Goal: Task Accomplishment & Management: Complete application form

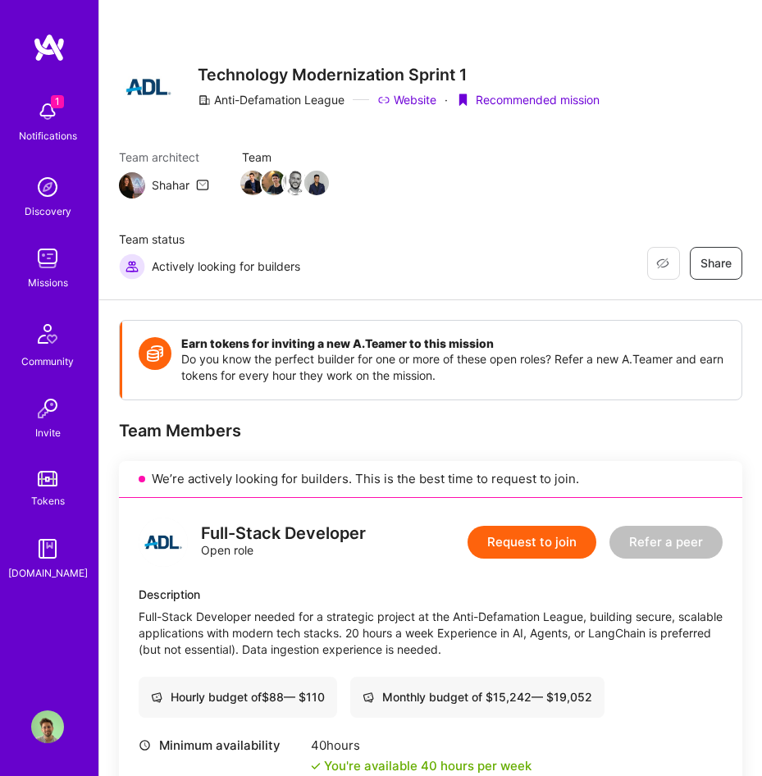
scroll to position [1599, 0]
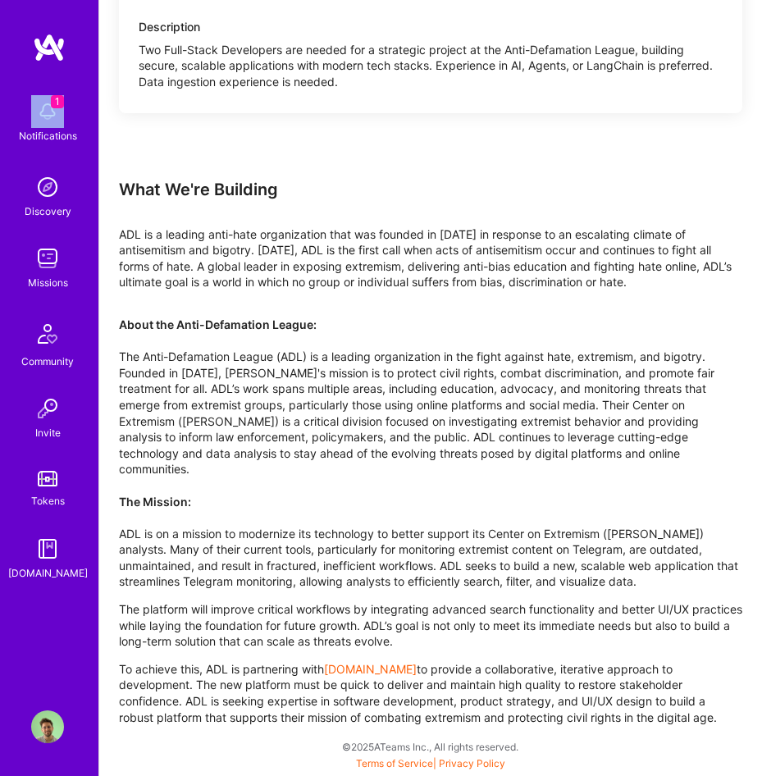
click at [52, 107] on div "1" at bounding box center [47, 111] width 33 height 33
drag, startPoint x: 733, startPoint y: 386, endPoint x: 752, endPoint y: 481, distance: 96.4
click at [51, 97] on span "1" at bounding box center [57, 101] width 13 height 13
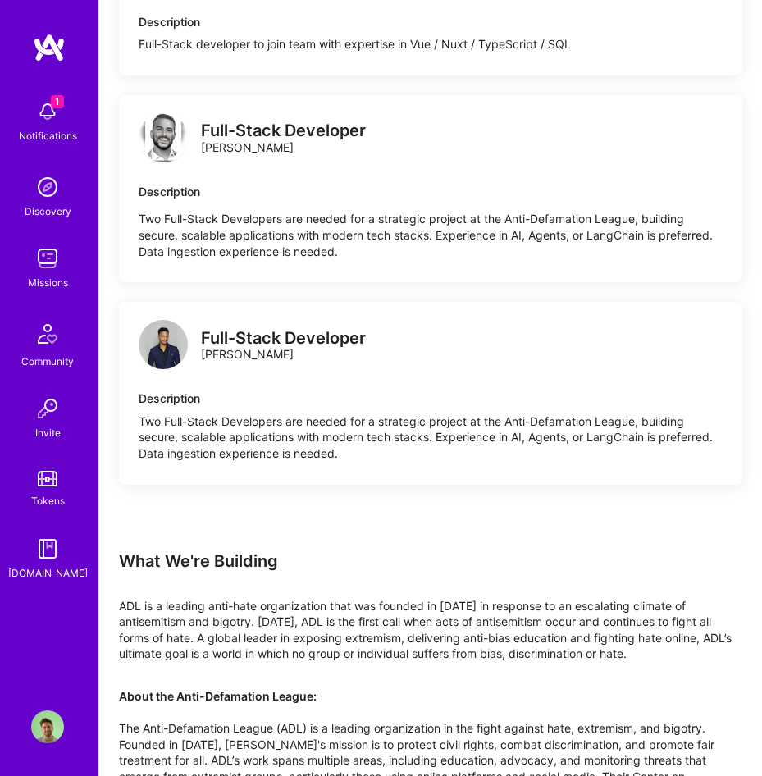
scroll to position [860, 0]
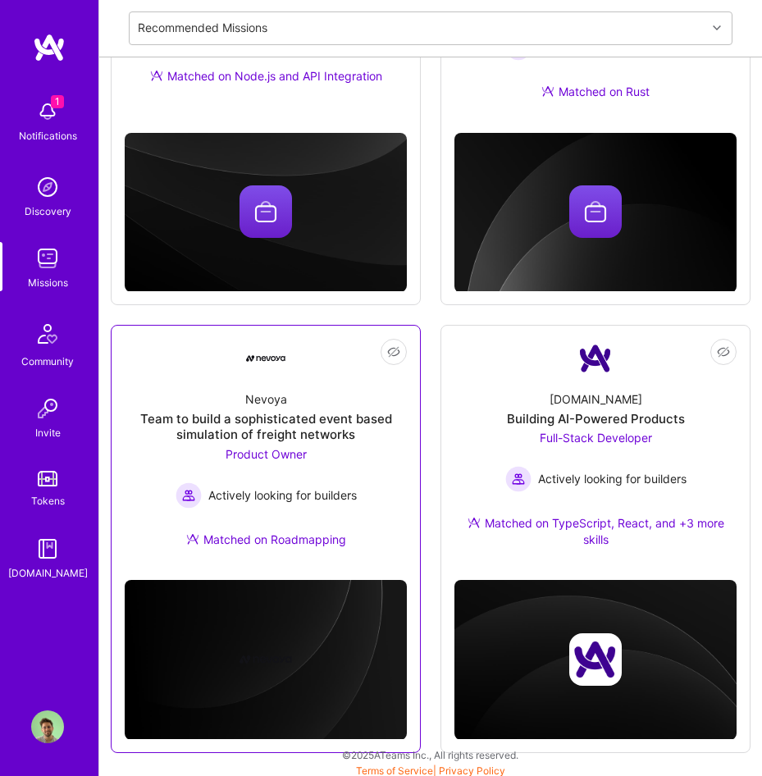
scroll to position [843, 0]
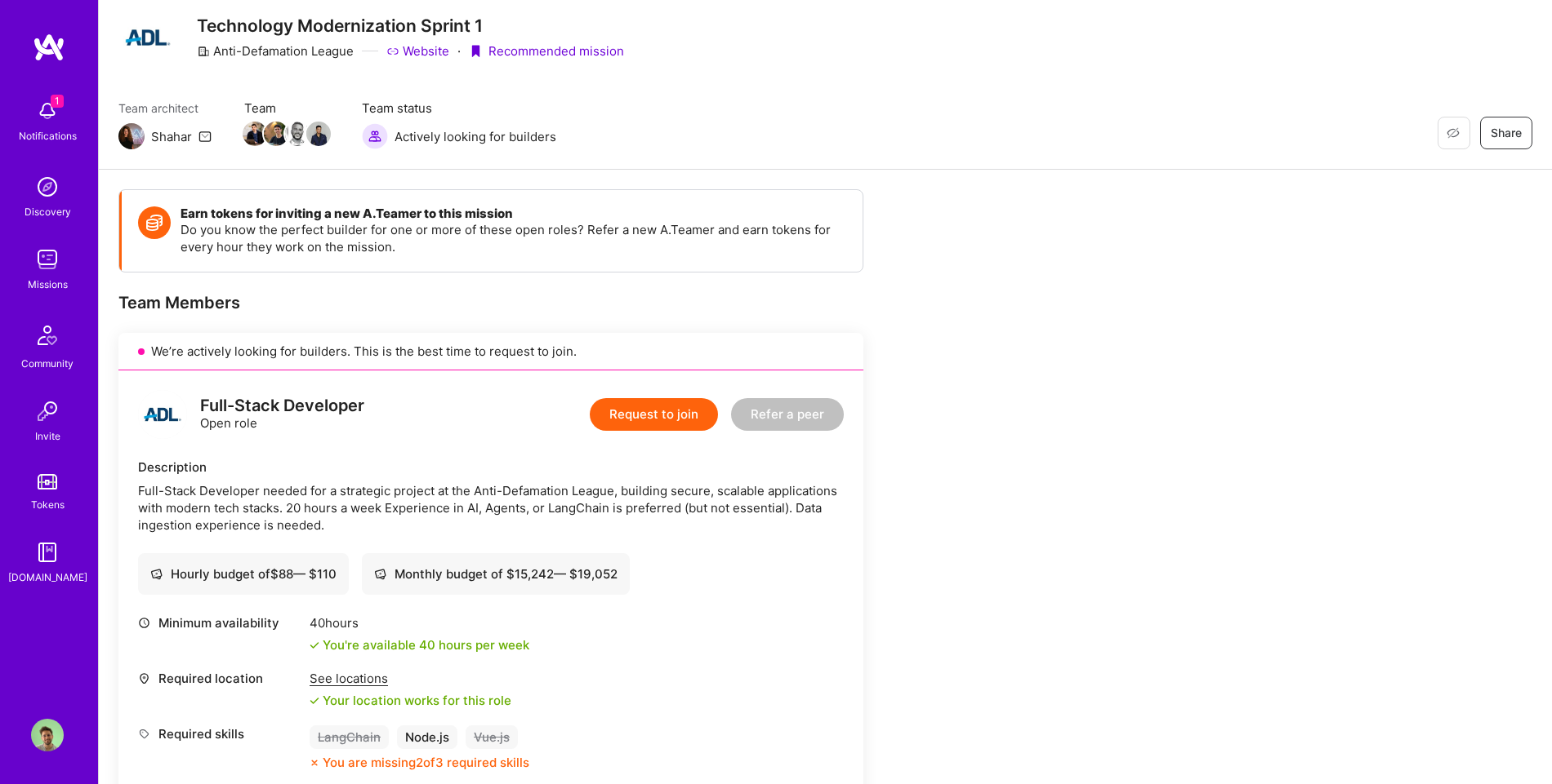
scroll to position [68, 0]
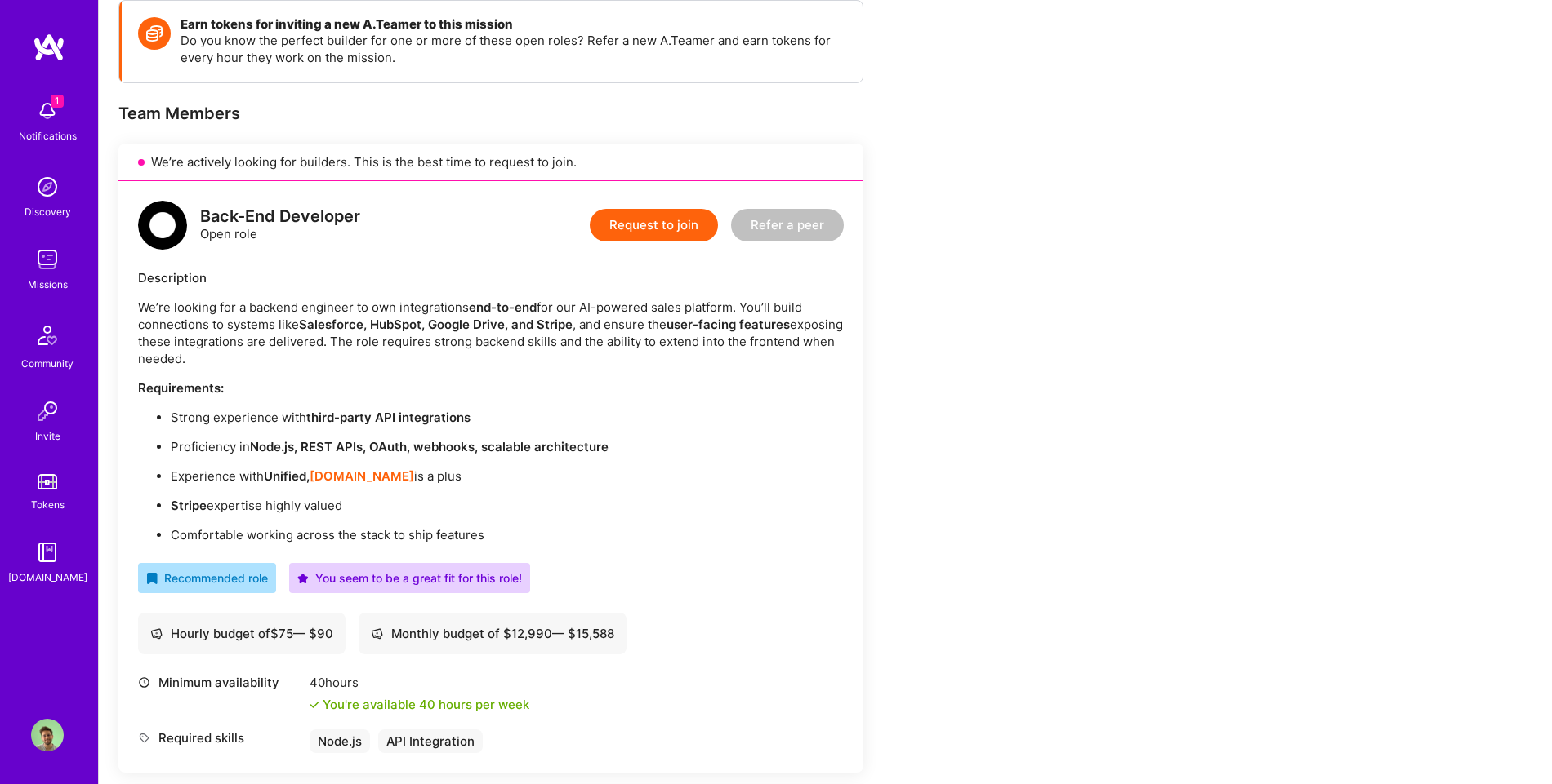
scroll to position [259, 0]
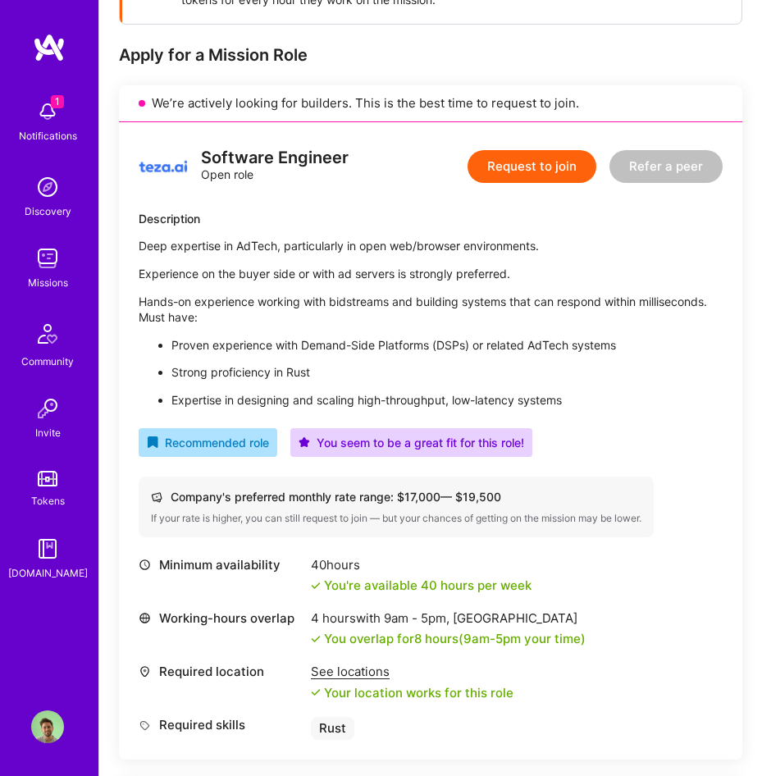
scroll to position [437, 0]
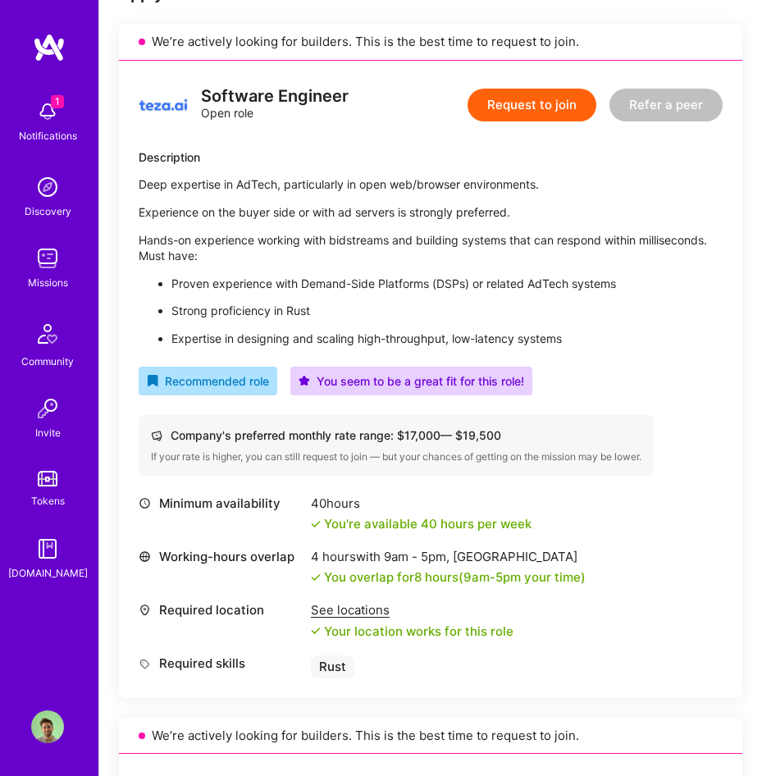
click at [539, 105] on button "Request to join" at bounding box center [532, 105] width 129 height 33
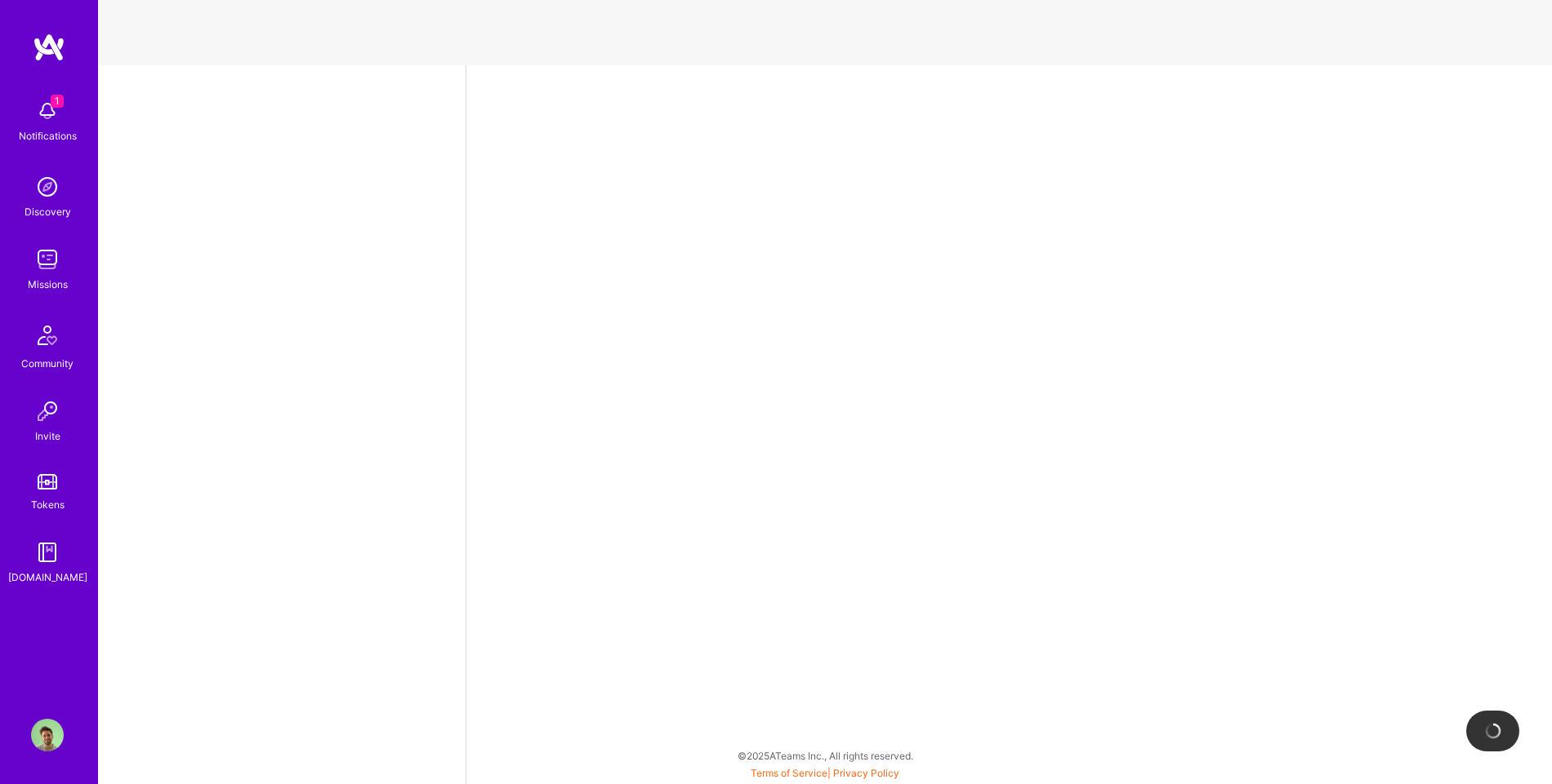
select select "US"
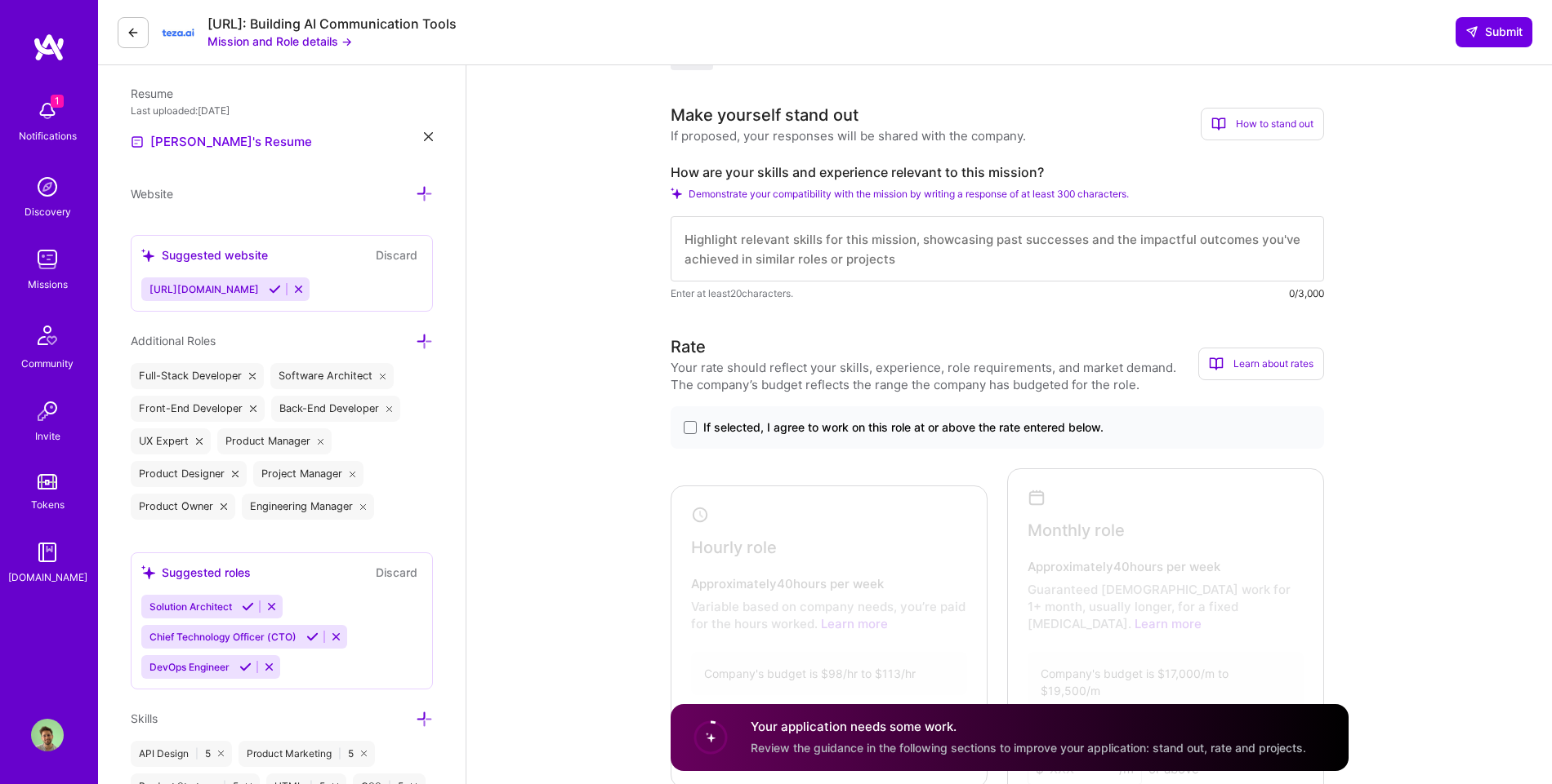
scroll to position [299, 0]
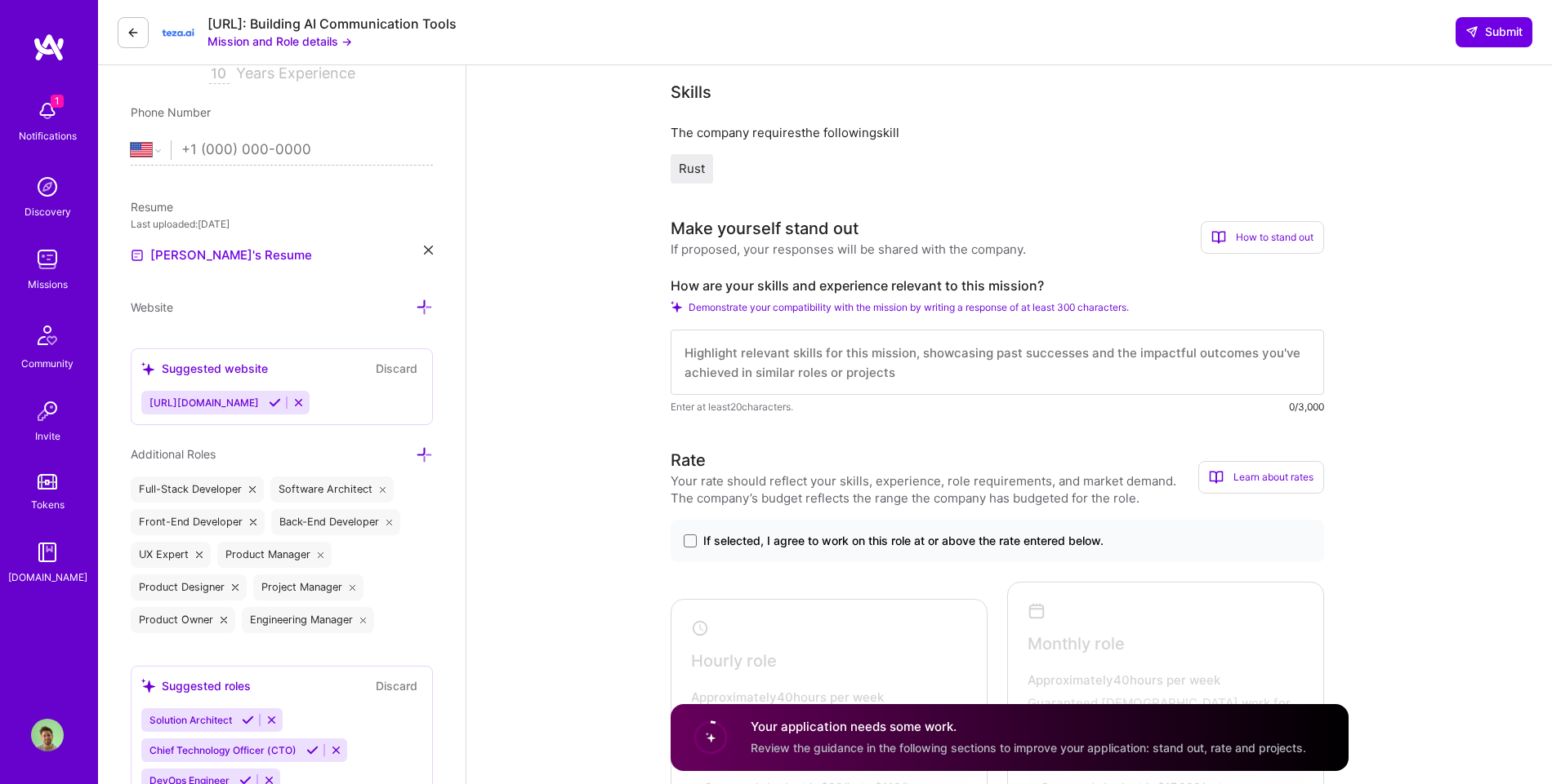
click at [758, 374] on textarea at bounding box center [998, 362] width 653 height 66
click at [754, 352] on textarea at bounding box center [998, 362] width 653 height 66
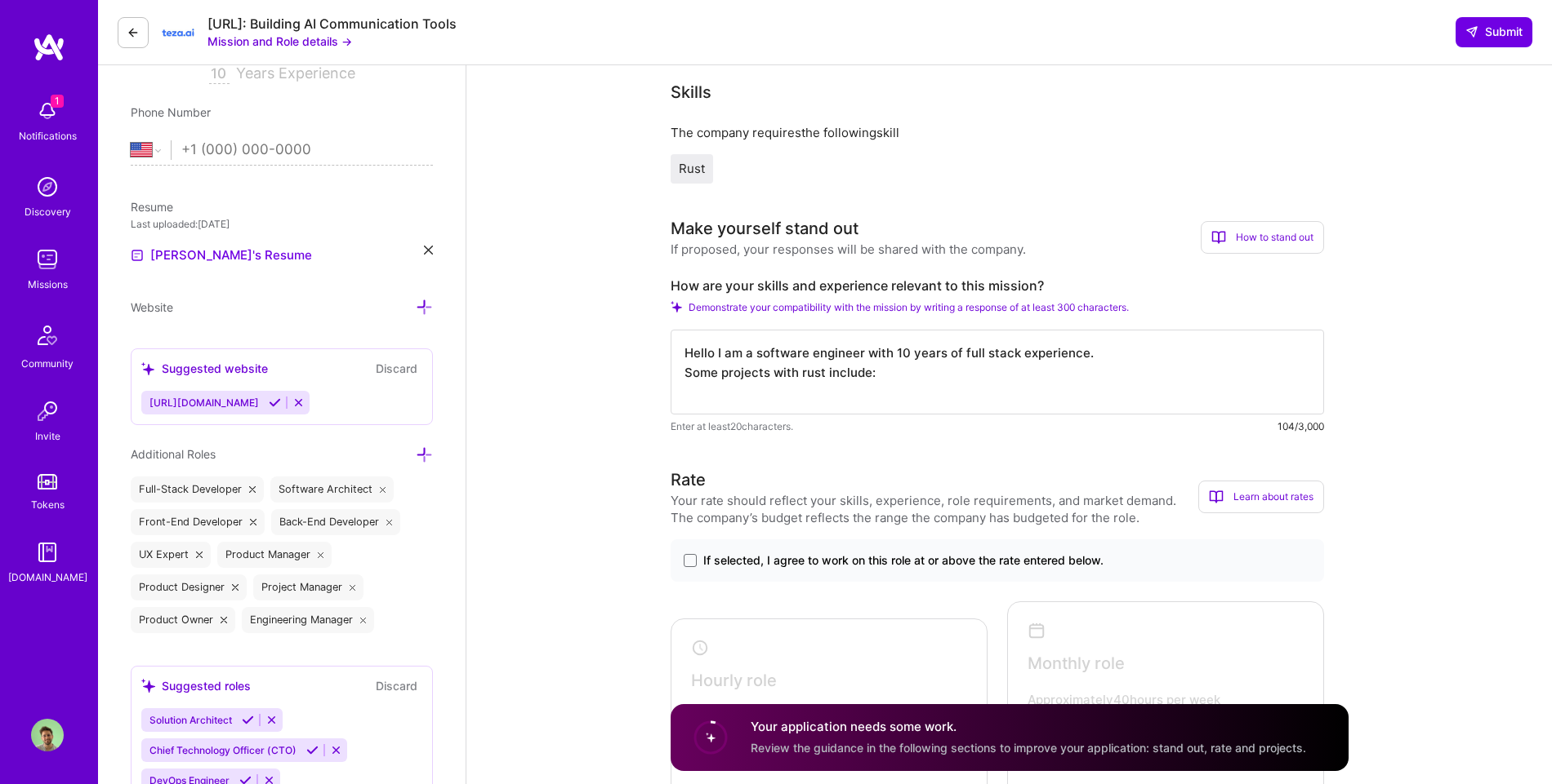
paste textarea "https://github.com/nicolaou-dev/ripple"
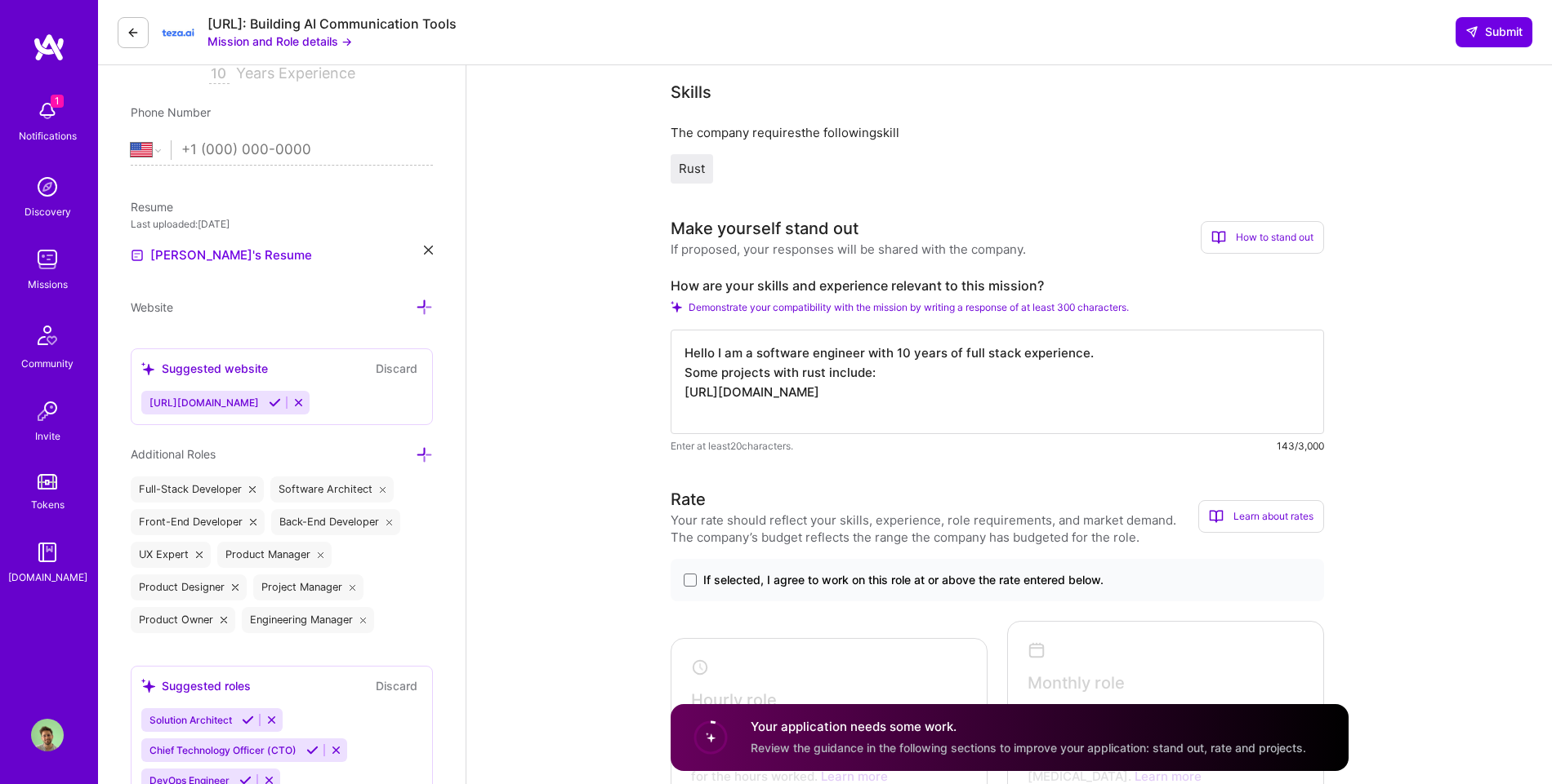
click at [758, 359] on textarea "Hello I am a software engineer with 10 years of full stack experience. Some pro…" at bounding box center [998, 381] width 653 height 104
click at [758, 374] on textarea "Hello I am a software engineer with 10 years of full stack experience. Some pro…" at bounding box center [998, 381] width 653 height 104
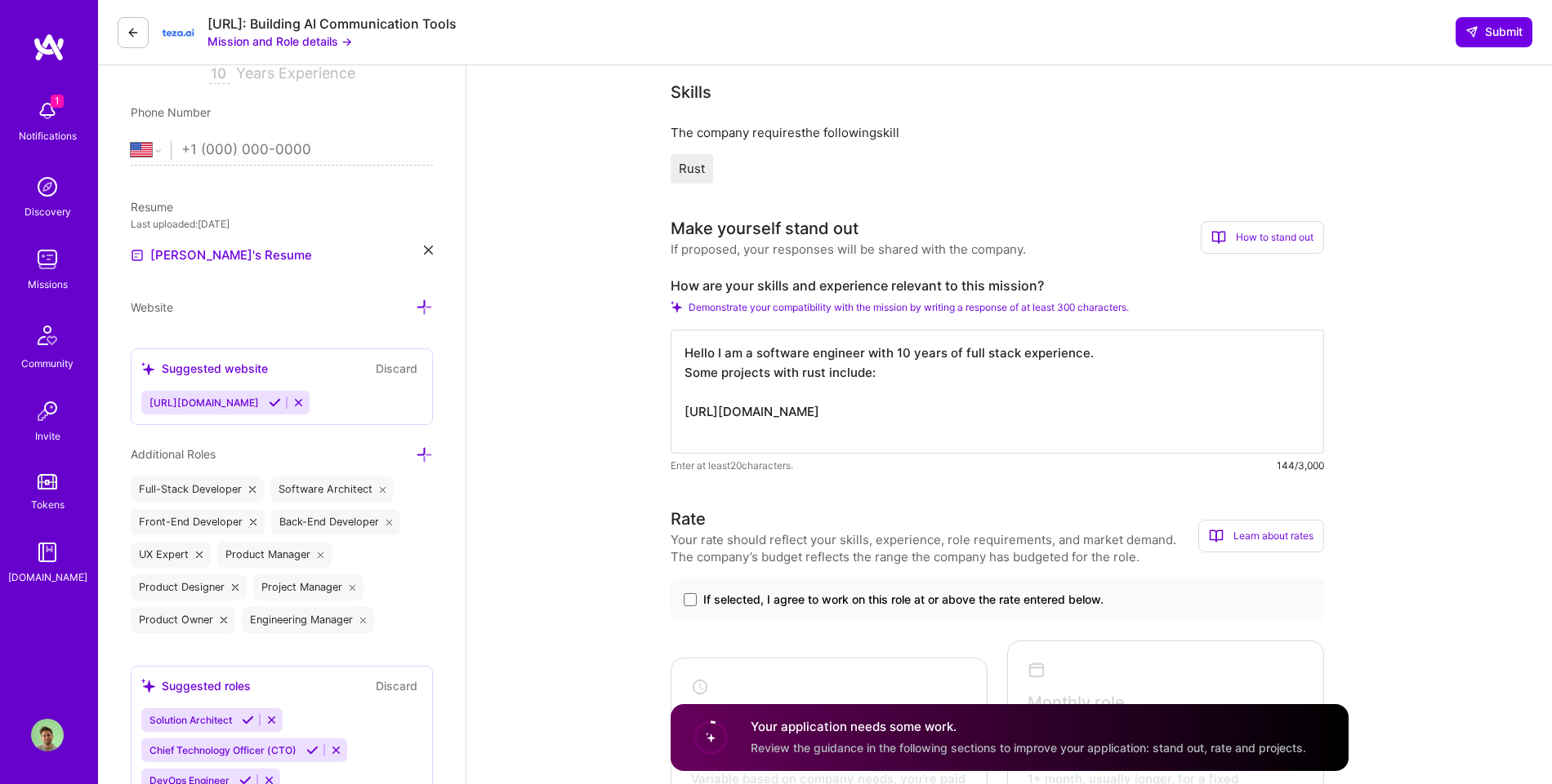
paste textarea "https://github.com/nicolaou-dev/tix-cli"
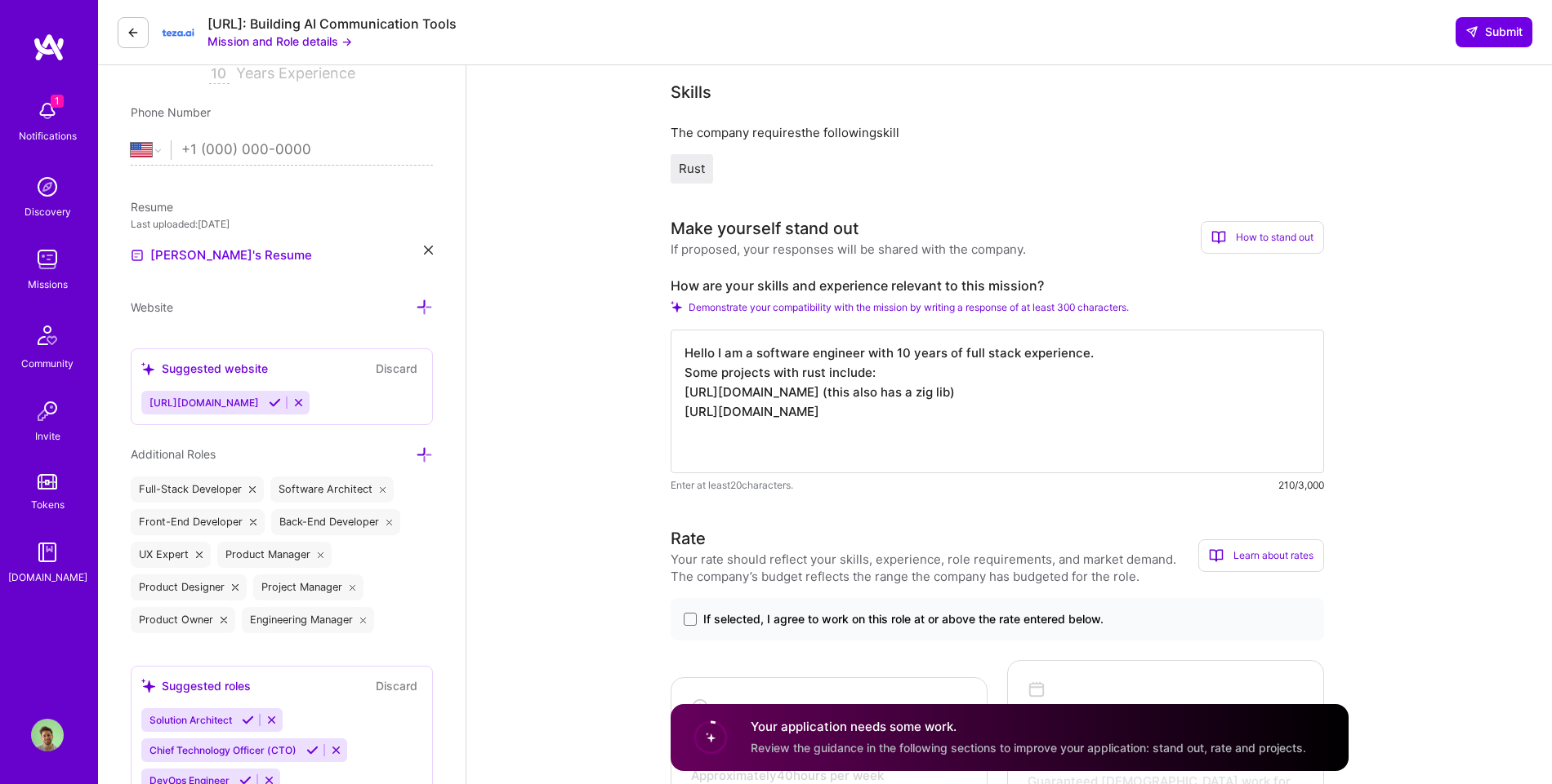
click at [758, 415] on textarea "Hello I am a software engineer with 10 years of full stack experience. Some pro…" at bounding box center [998, 401] width 653 height 143
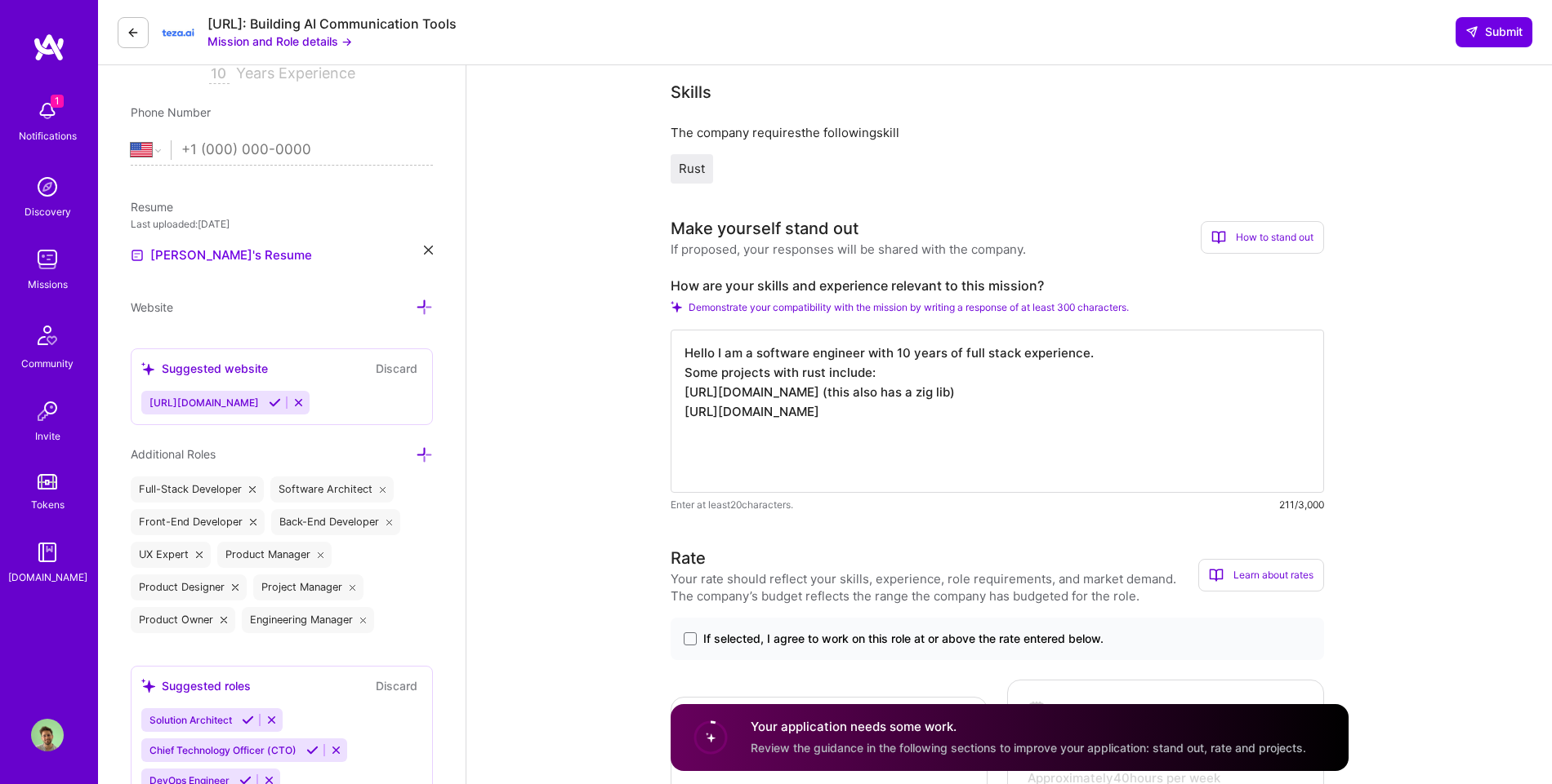
paste textarea "https://github.com/nicolaou-dev/raytracer"
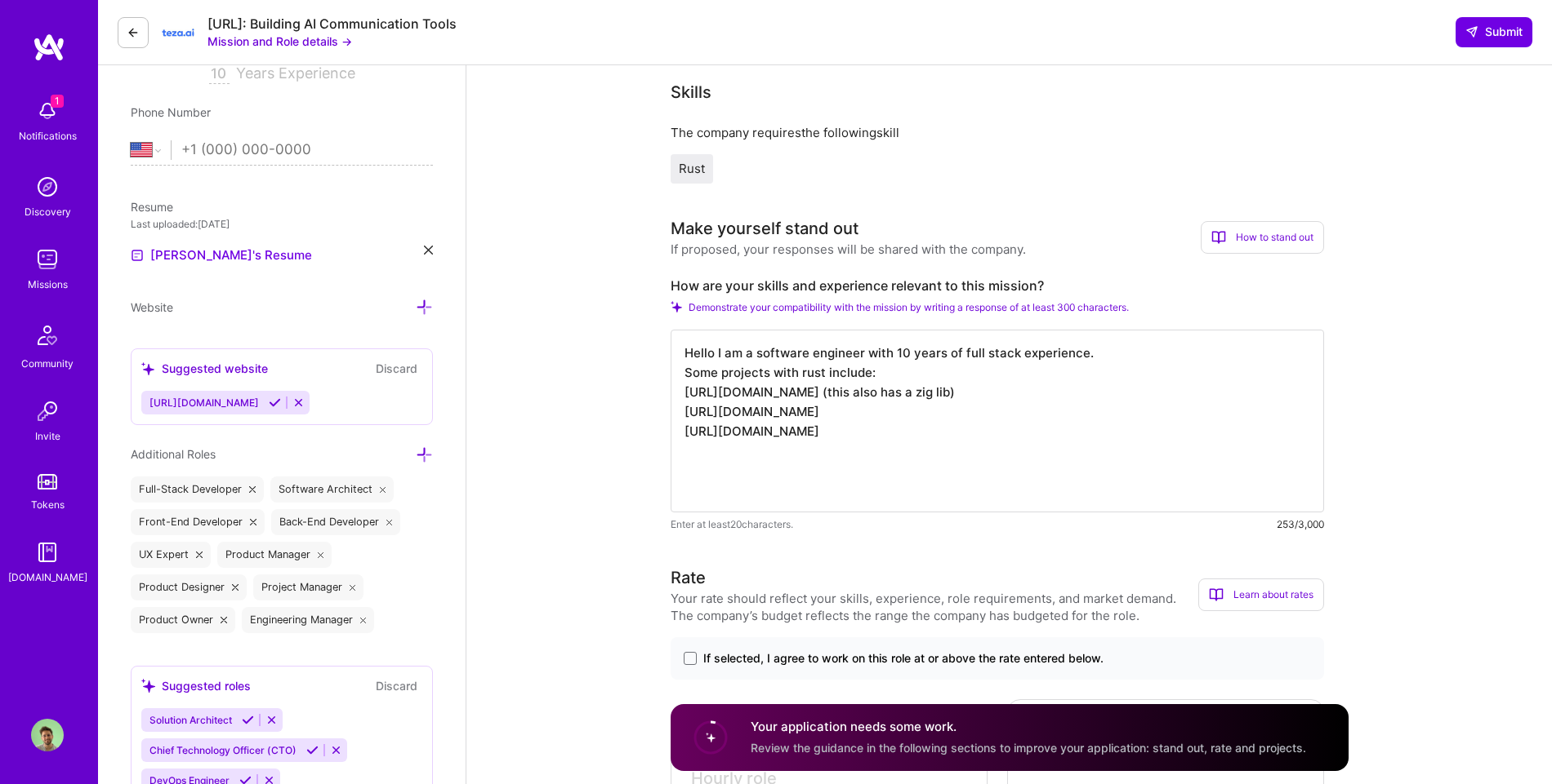
paste textarea "https://github.com/nicolaou-dev/loop-mart-api/tree/main"
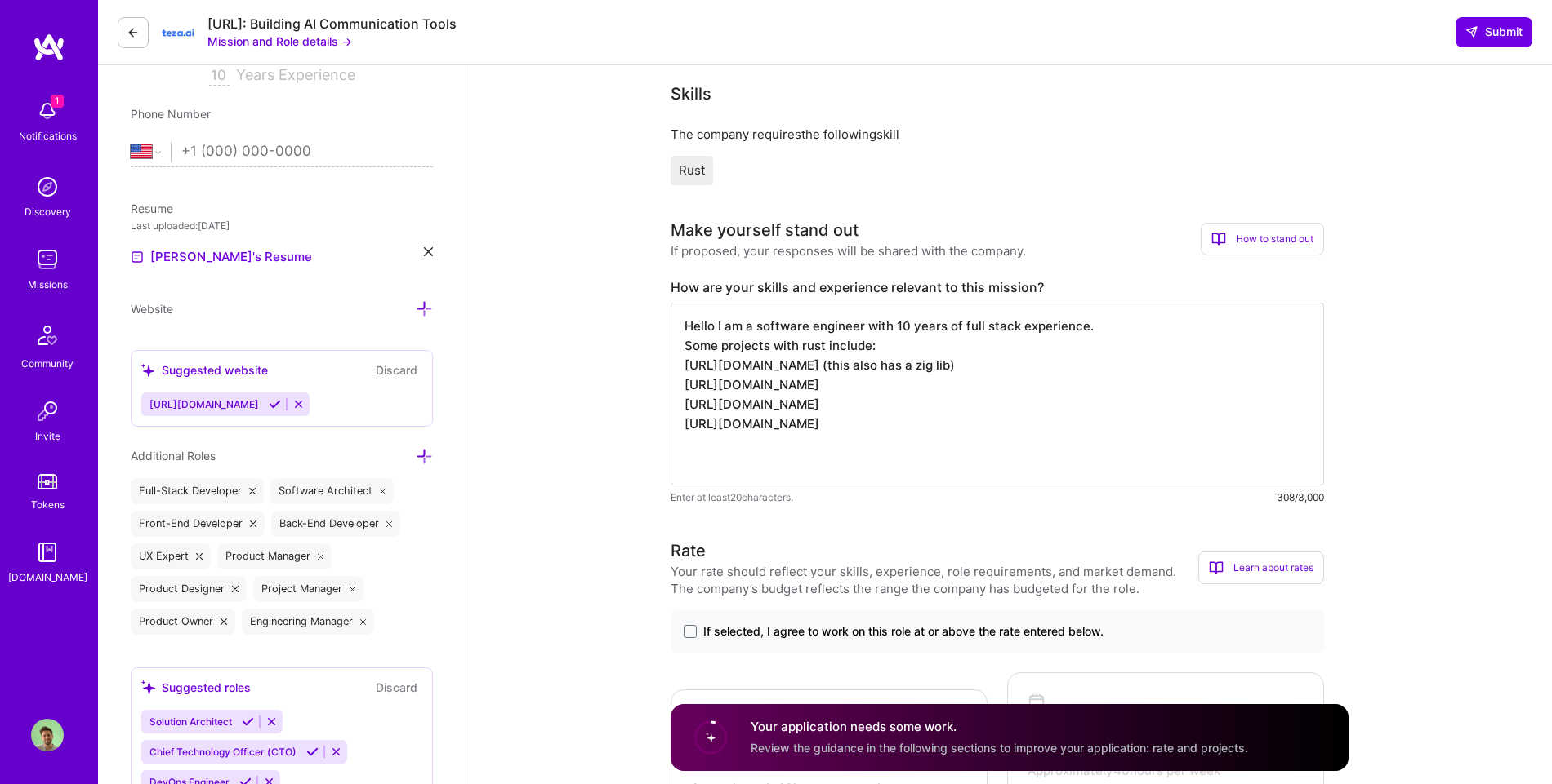
scroll to position [296, 0]
click at [758, 338] on textarea "Hello I am a software engineer with 10 years of full stack experience. Some pro…" at bounding box center [998, 396] width 653 height 183
click at [758, 327] on textarea "Hello I am a software engineer with 10 years of full stack experience. Some pro…" at bounding box center [998, 396] width 653 height 183
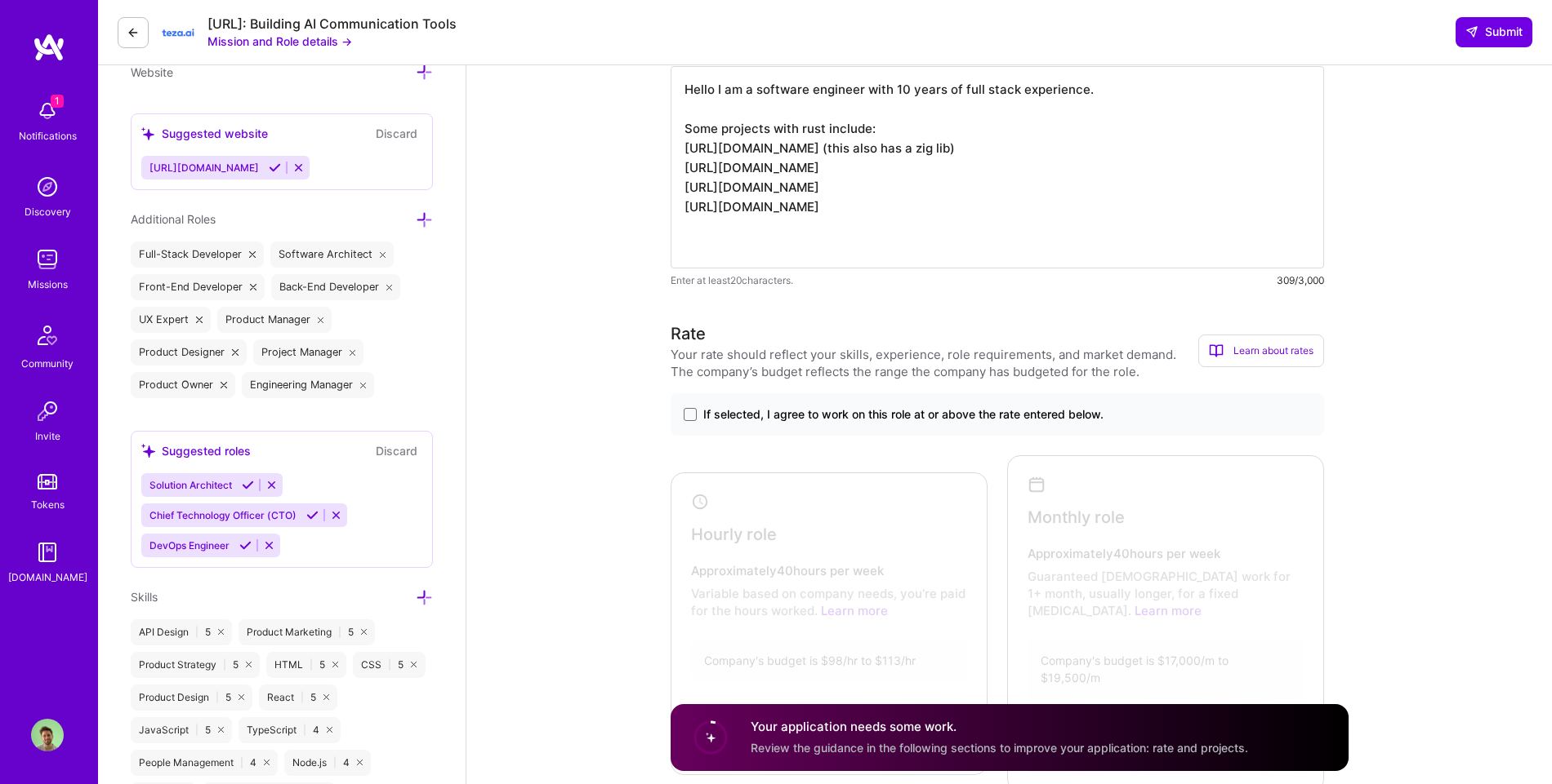
scroll to position [622, 0]
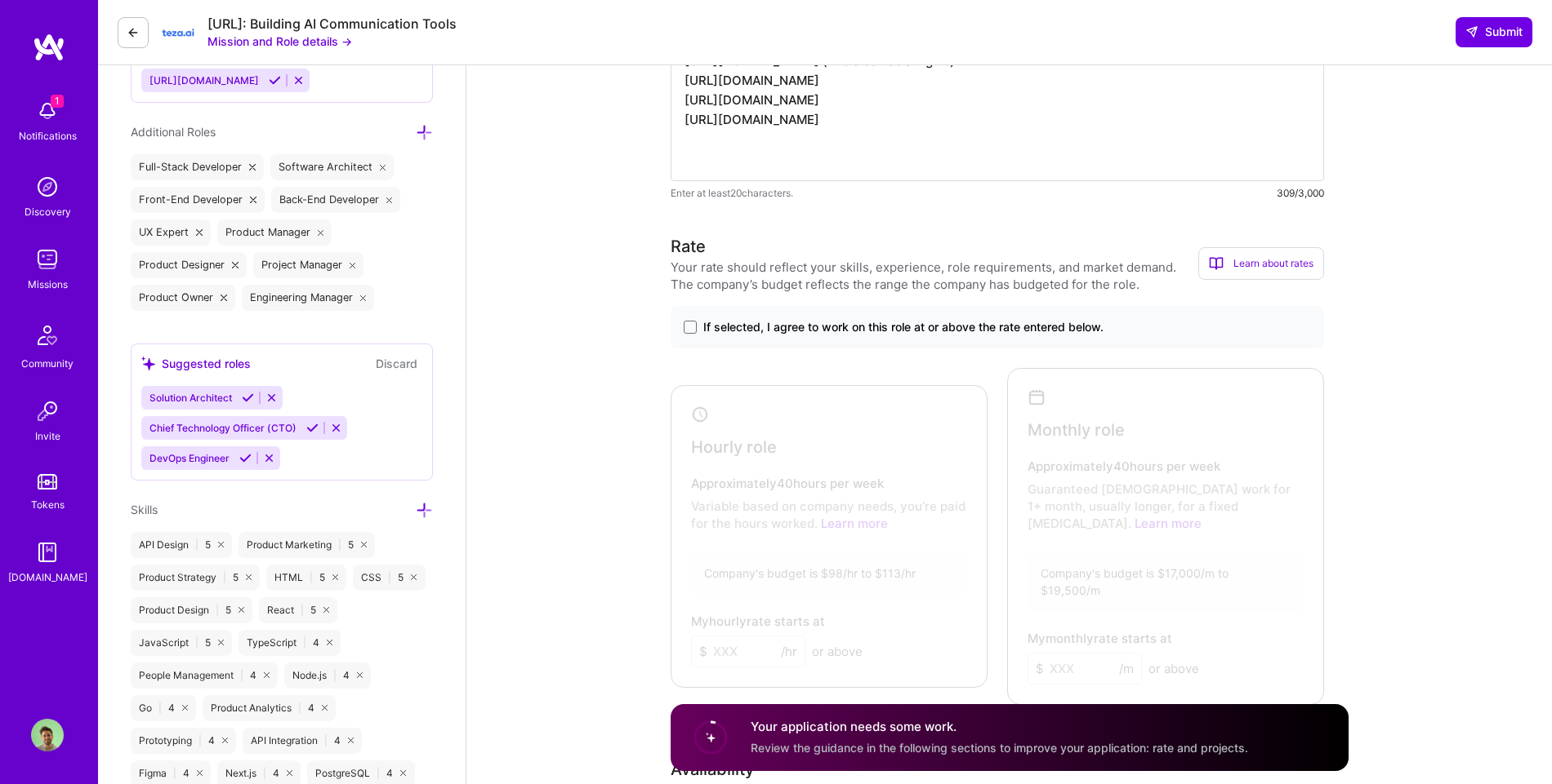
type textarea "Hello I am a software engineer with 10 years of full stack experience. Some pro…"
click at [684, 332] on label "If selected, I agree to work on this role at or above the rate entered below." at bounding box center [998, 327] width 627 height 16
click at [0, 0] on input "If selected, I agree to work on this role at or above the rate entered below." at bounding box center [0, 0] width 0 height 0
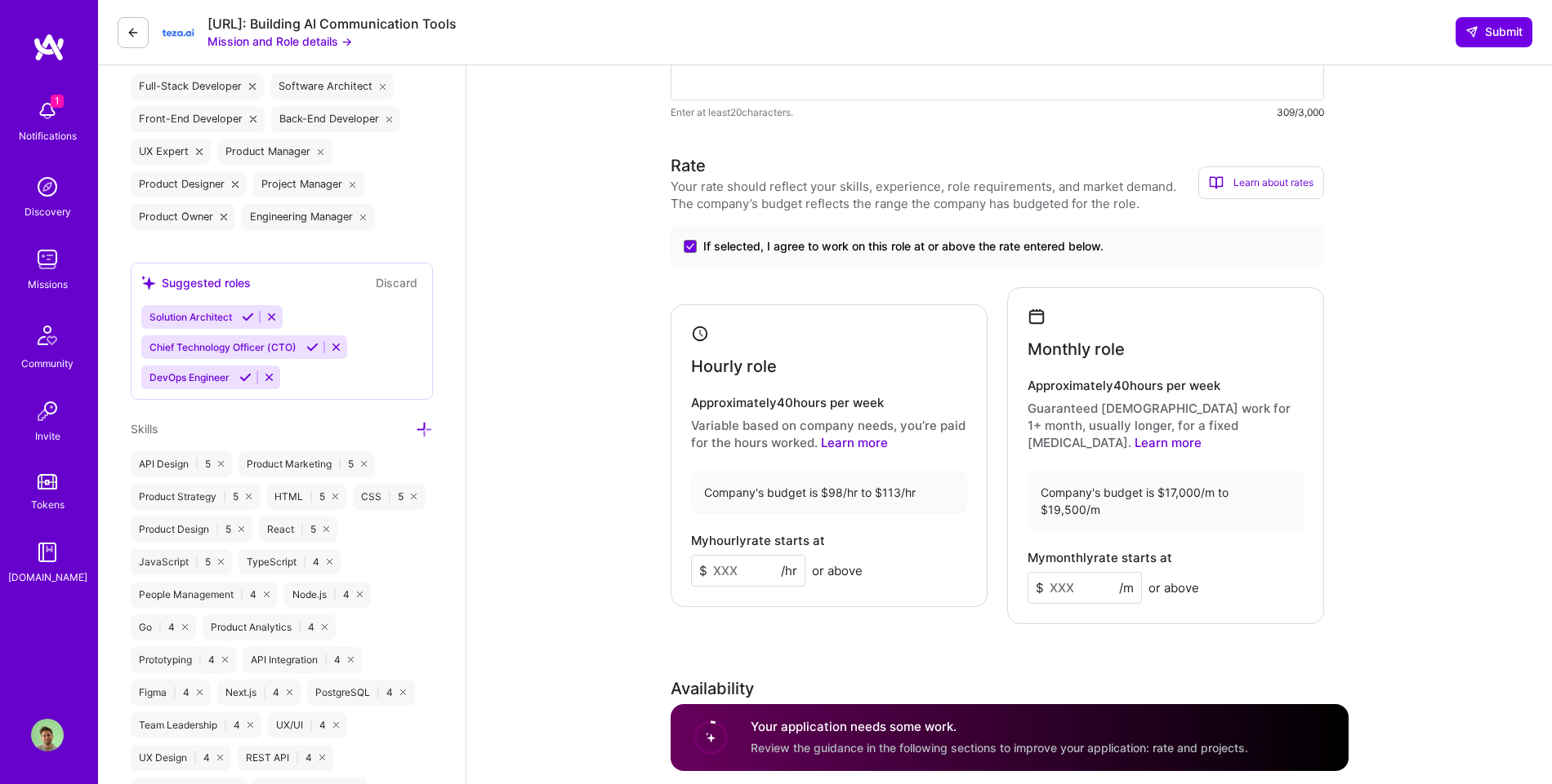
scroll to position [757, 0]
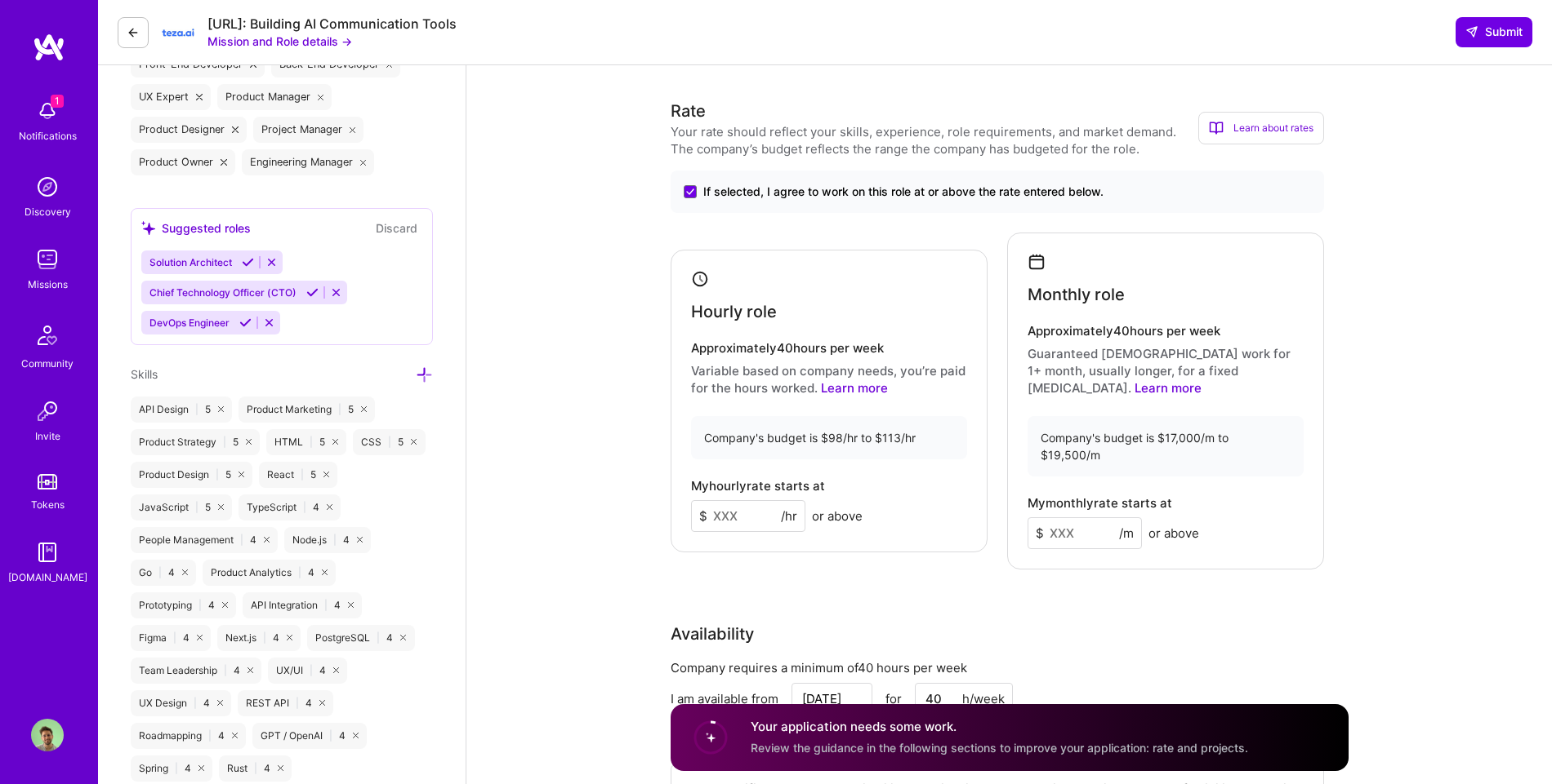
click at [758, 517] on input at bounding box center [1084, 533] width 114 height 32
type input "19000"
click at [720, 500] on input at bounding box center [748, 516] width 114 height 32
type input "1"
type input "2"
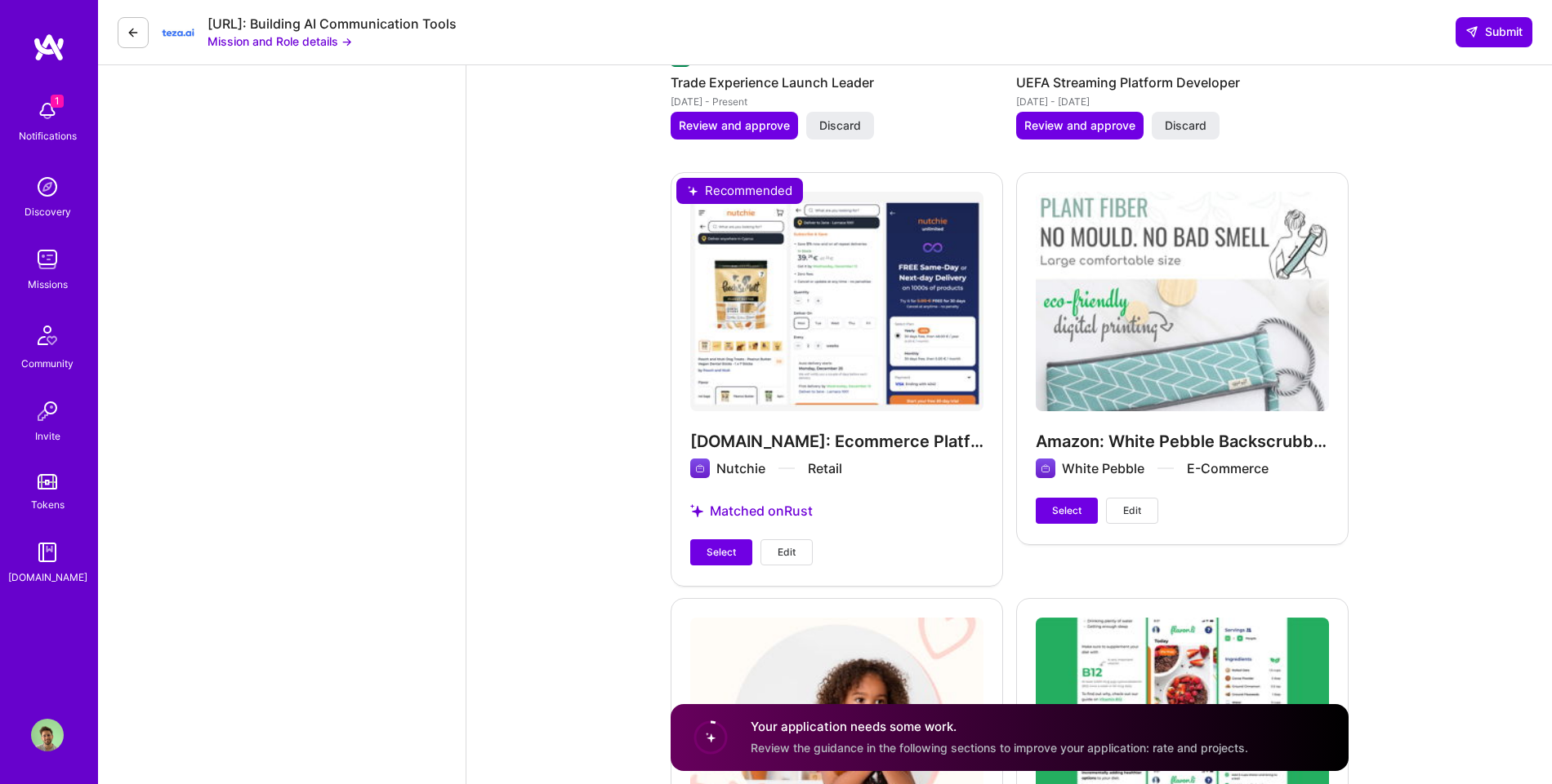
scroll to position [2689, 0]
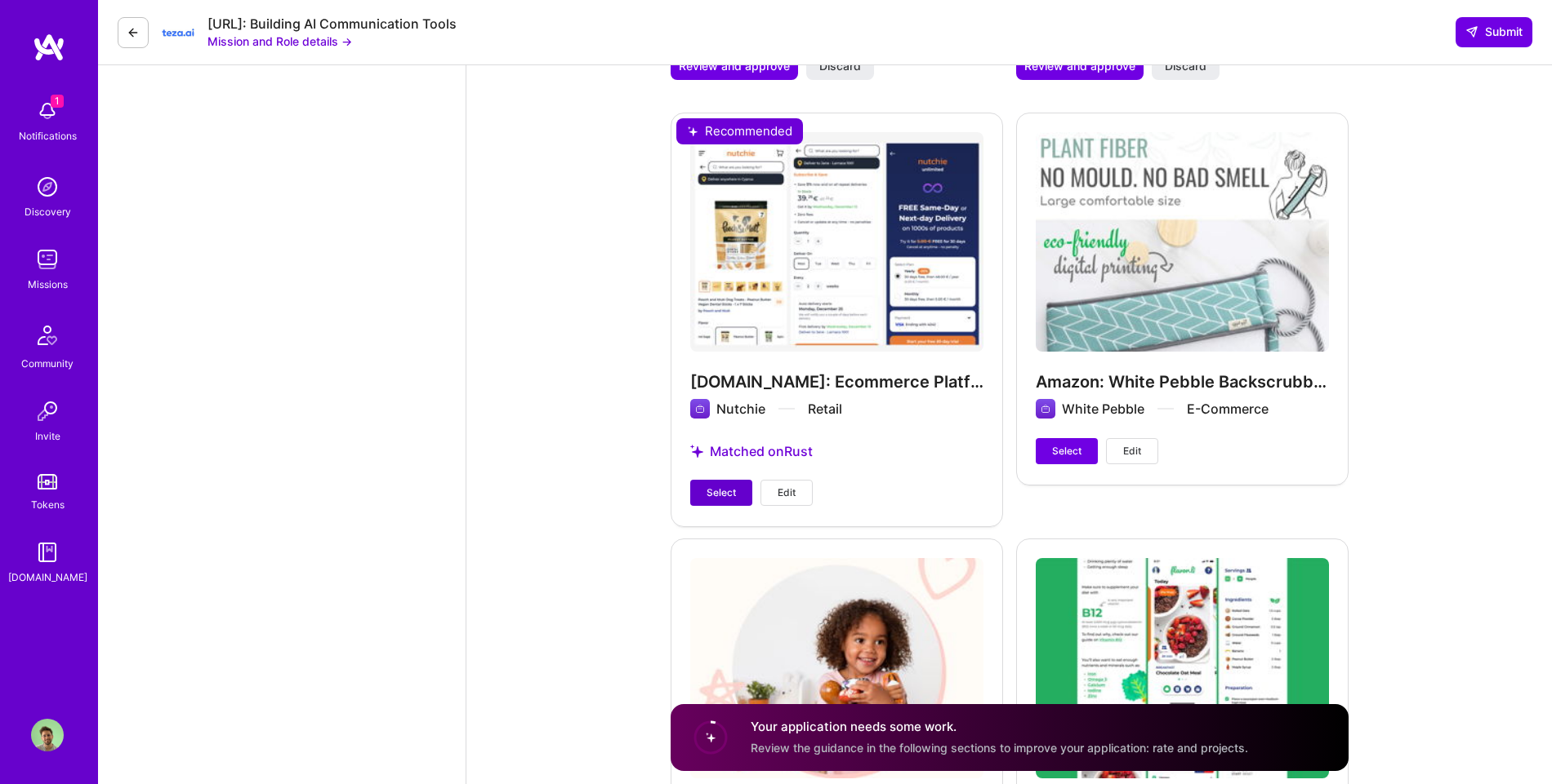
type input "113"
drag, startPoint x: 712, startPoint y: 451, endPoint x: 721, endPoint y: 449, distance: 9.2
click at [713, 486] on span "Select" at bounding box center [722, 492] width 30 height 15
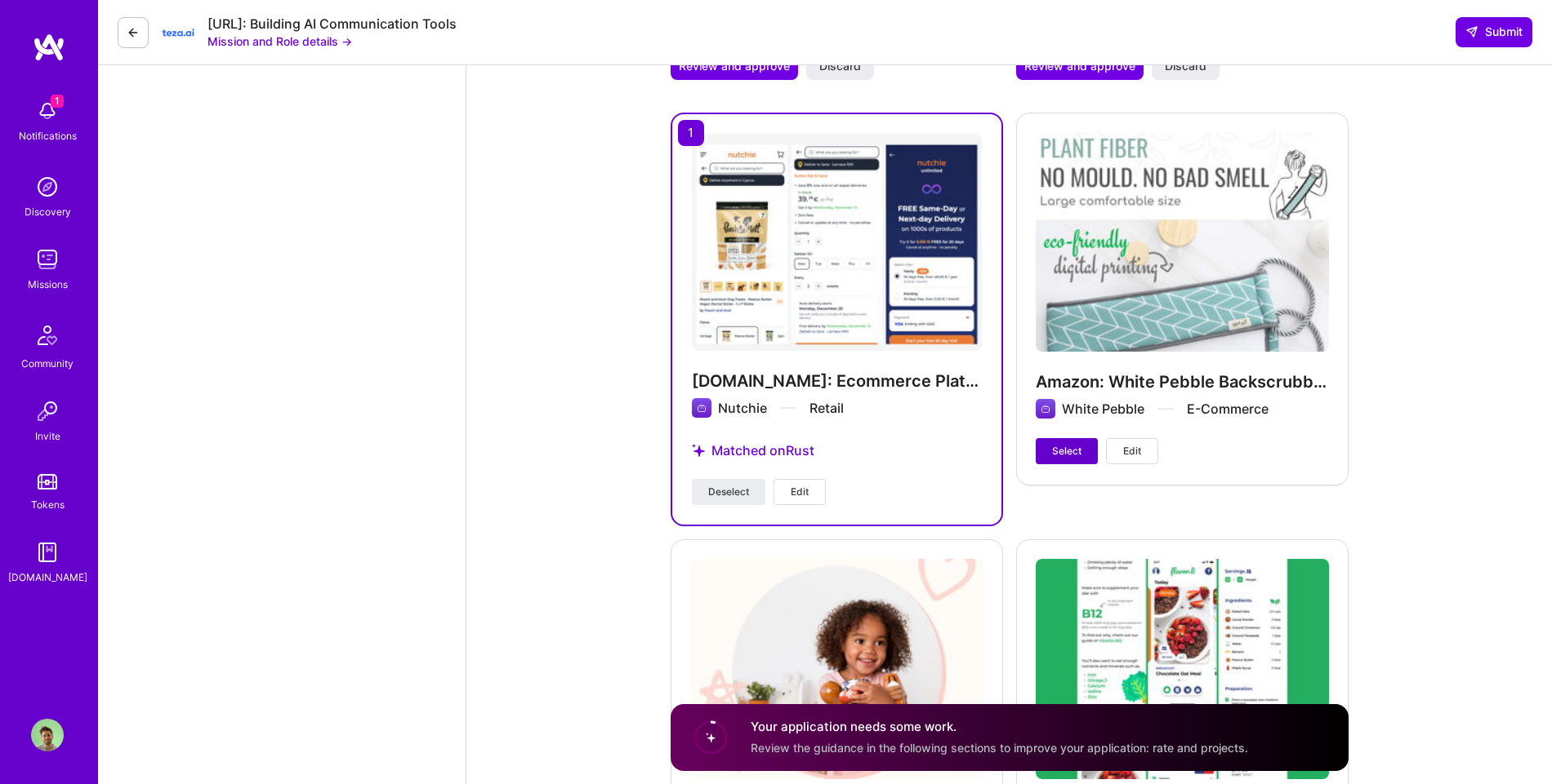
click at [758, 439] on button "Select" at bounding box center [1066, 452] width 62 height 26
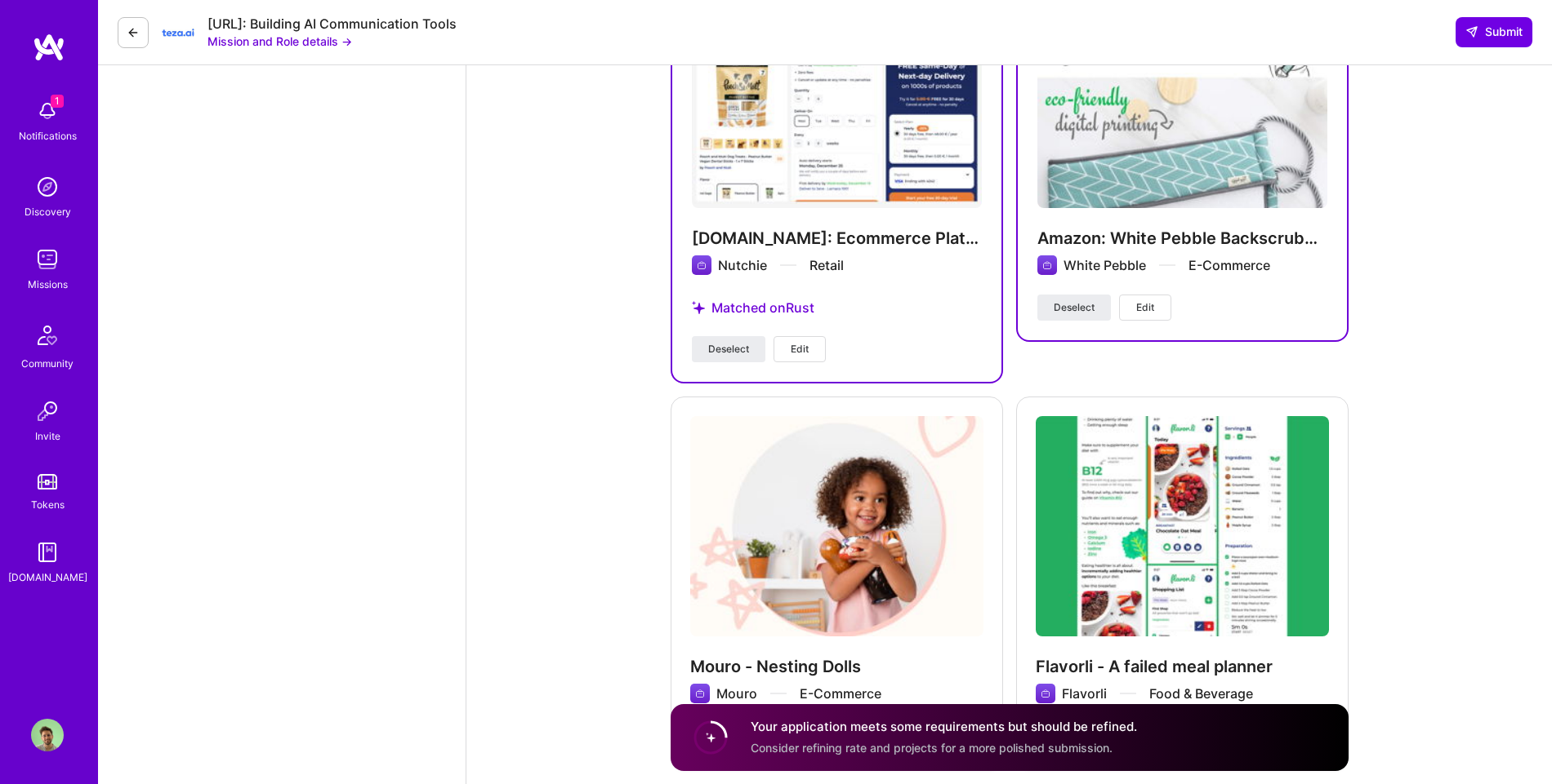
scroll to position [2898, 0]
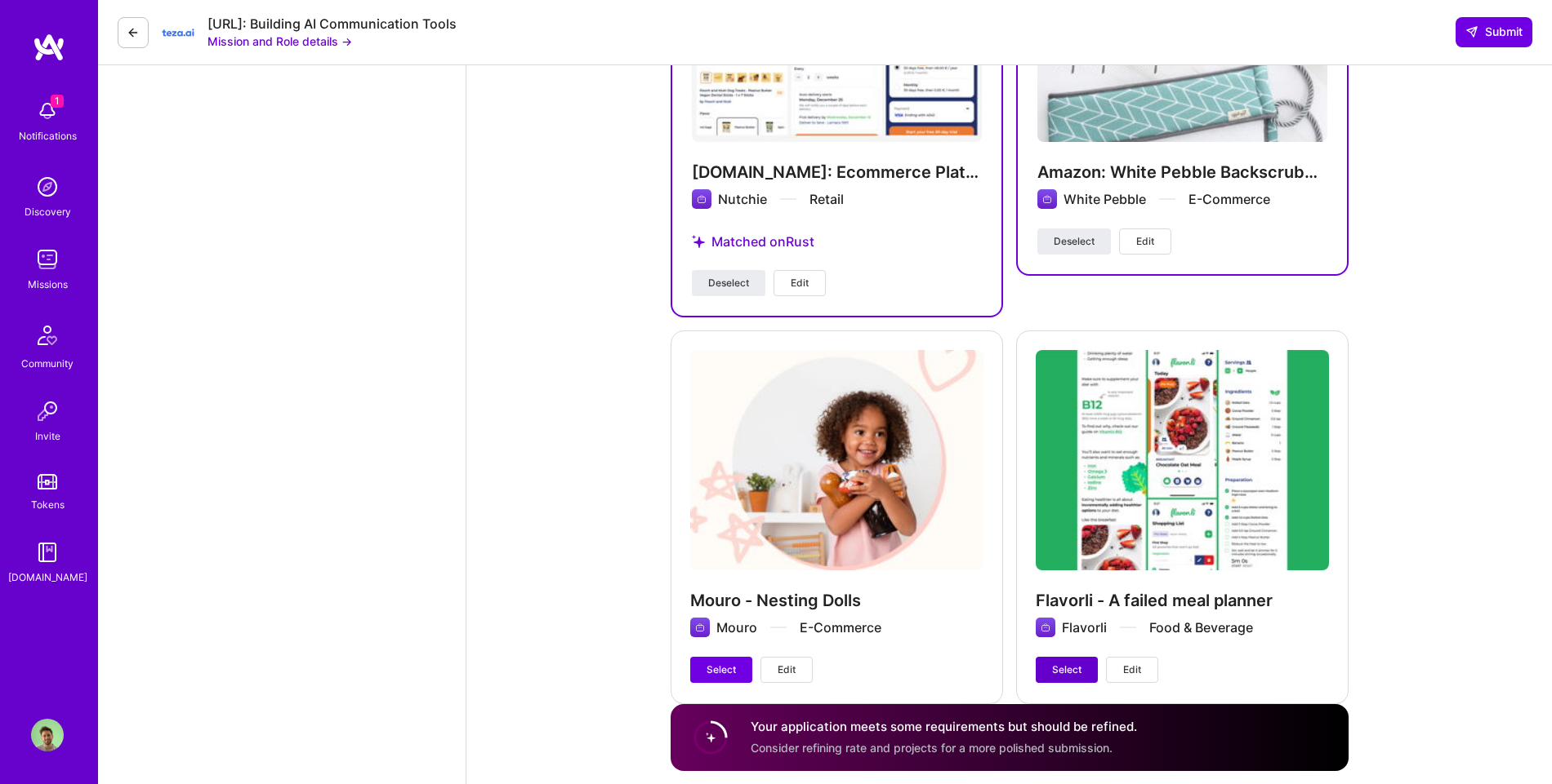
click at [758, 663] on span "Select" at bounding box center [1067, 670] width 30 height 15
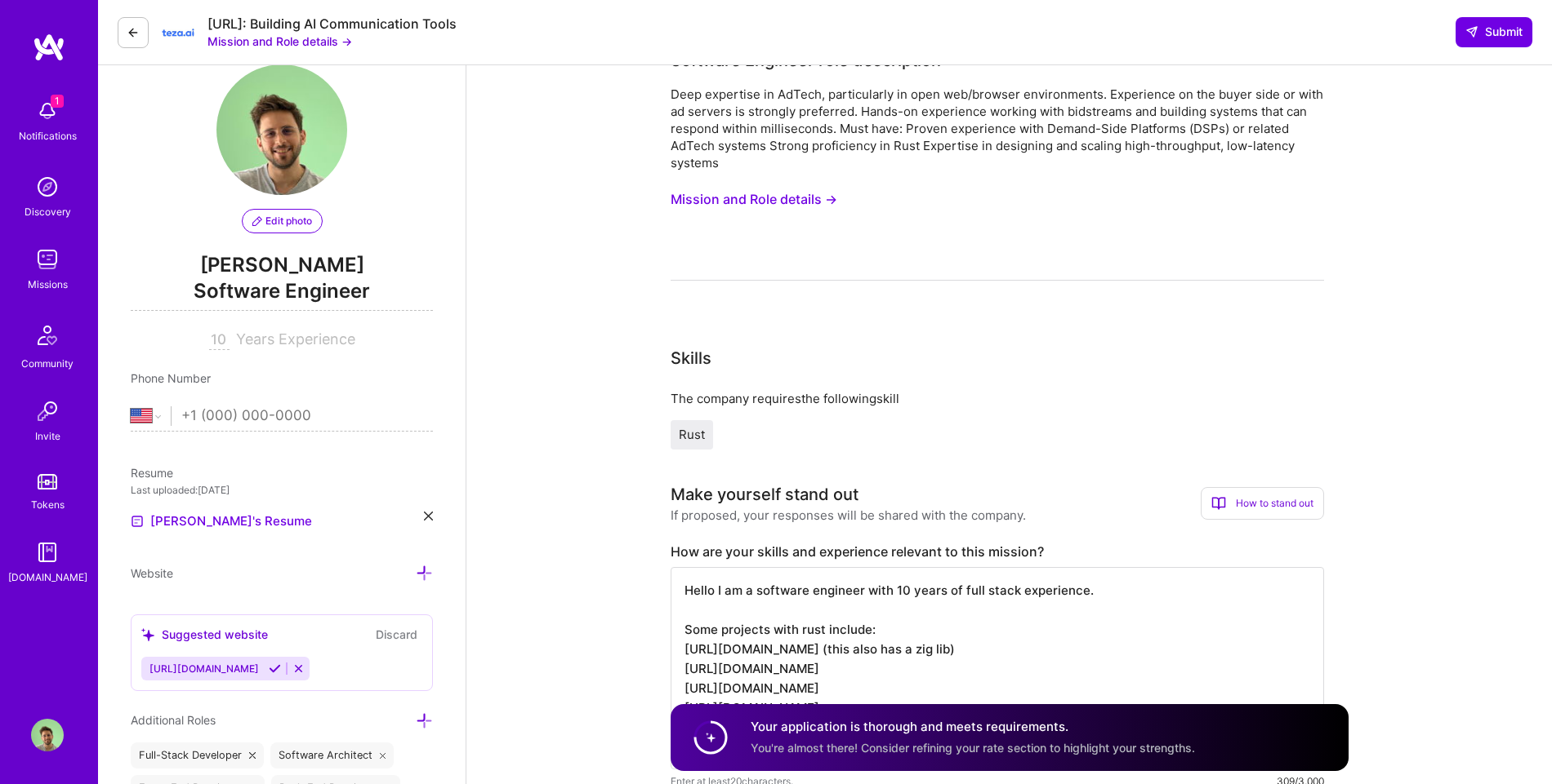
scroll to position [0, 0]
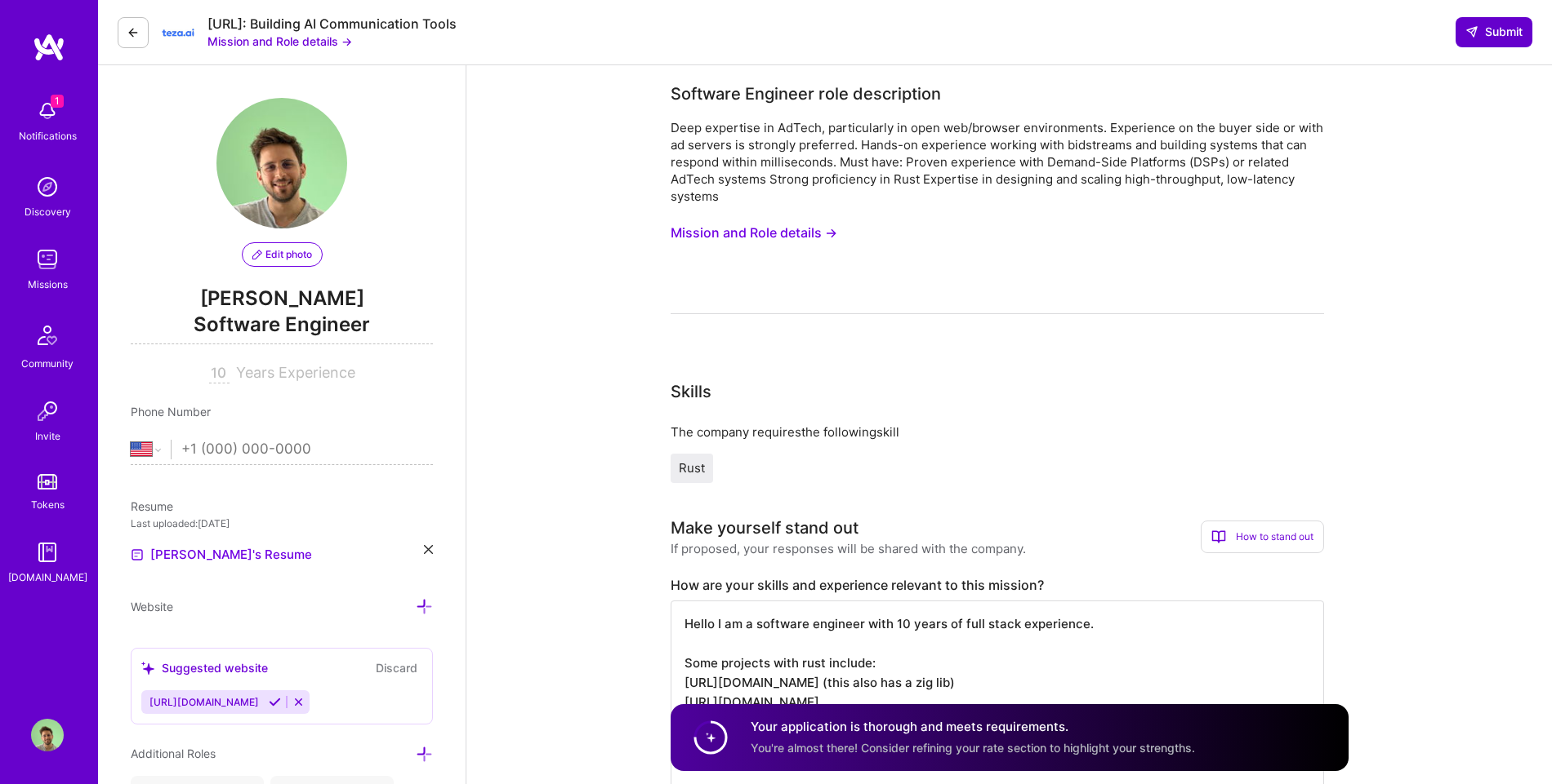
click at [758, 22] on button "Submit" at bounding box center [1493, 32] width 77 height 30
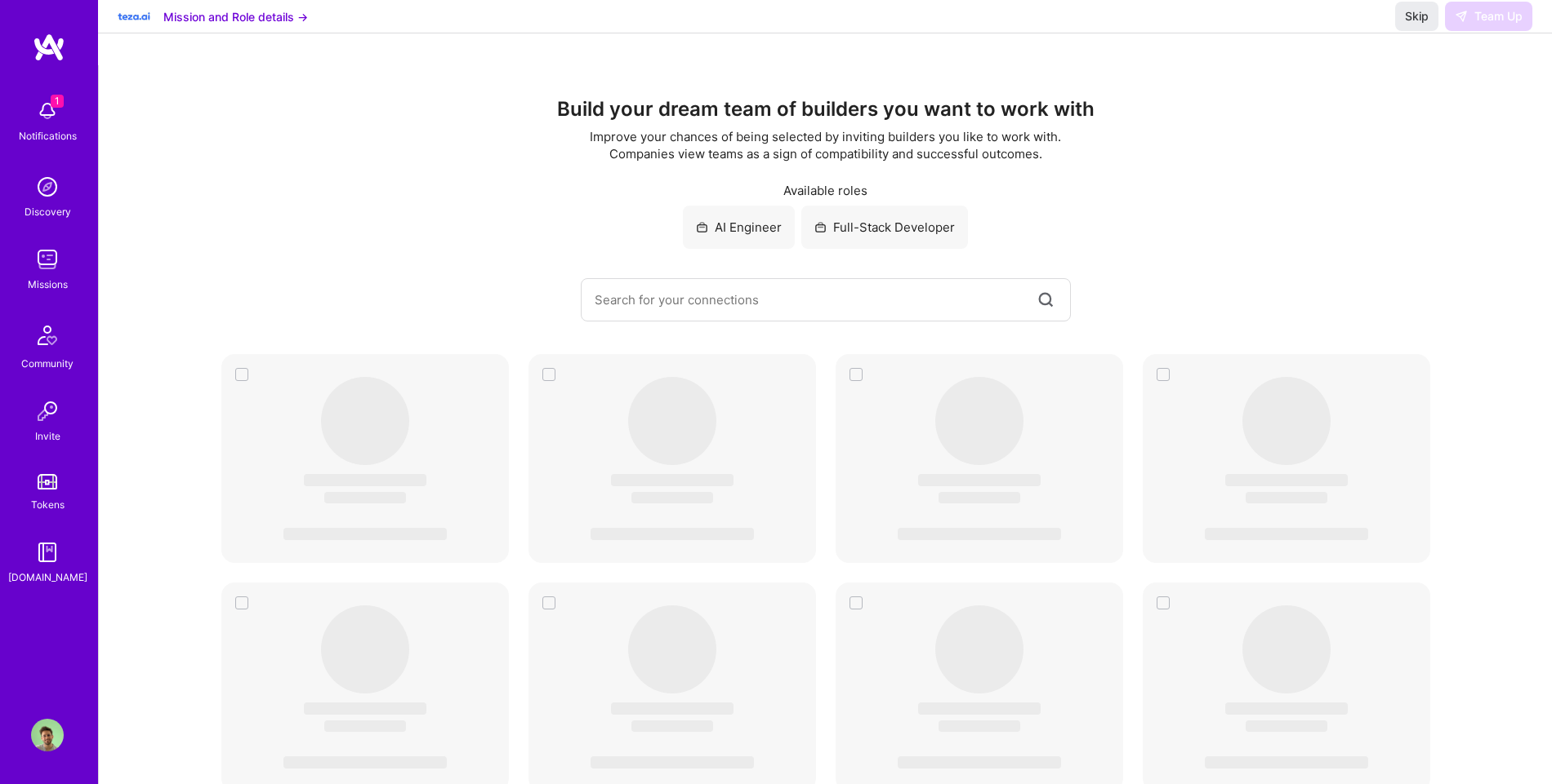
click at [44, 273] on img at bounding box center [47, 259] width 33 height 33
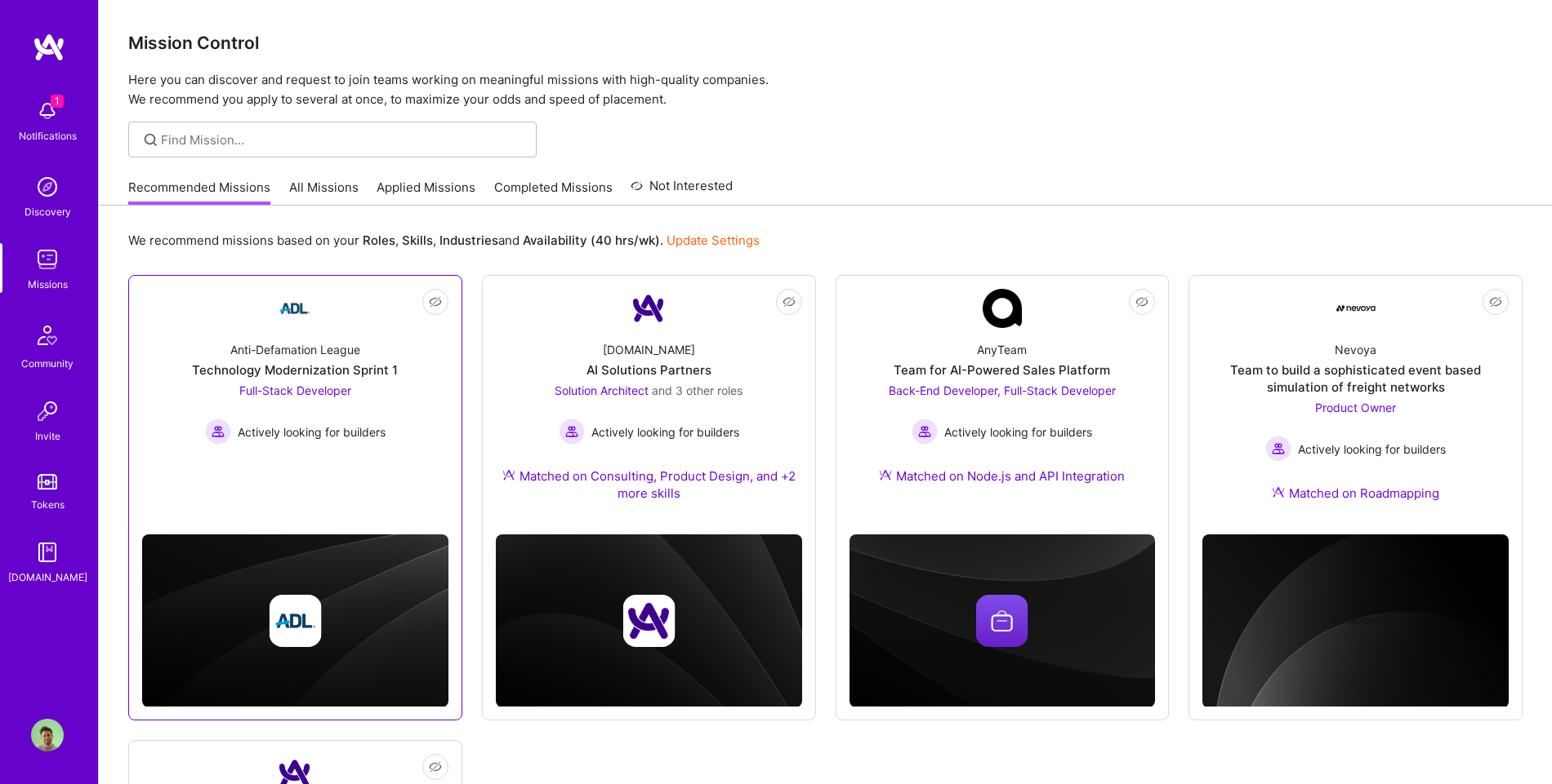
click at [398, 381] on div "Anti-Defamation League Technology Modernization Sprint 1 Full-Stack Developer A…" at bounding box center [296, 386] width 307 height 116
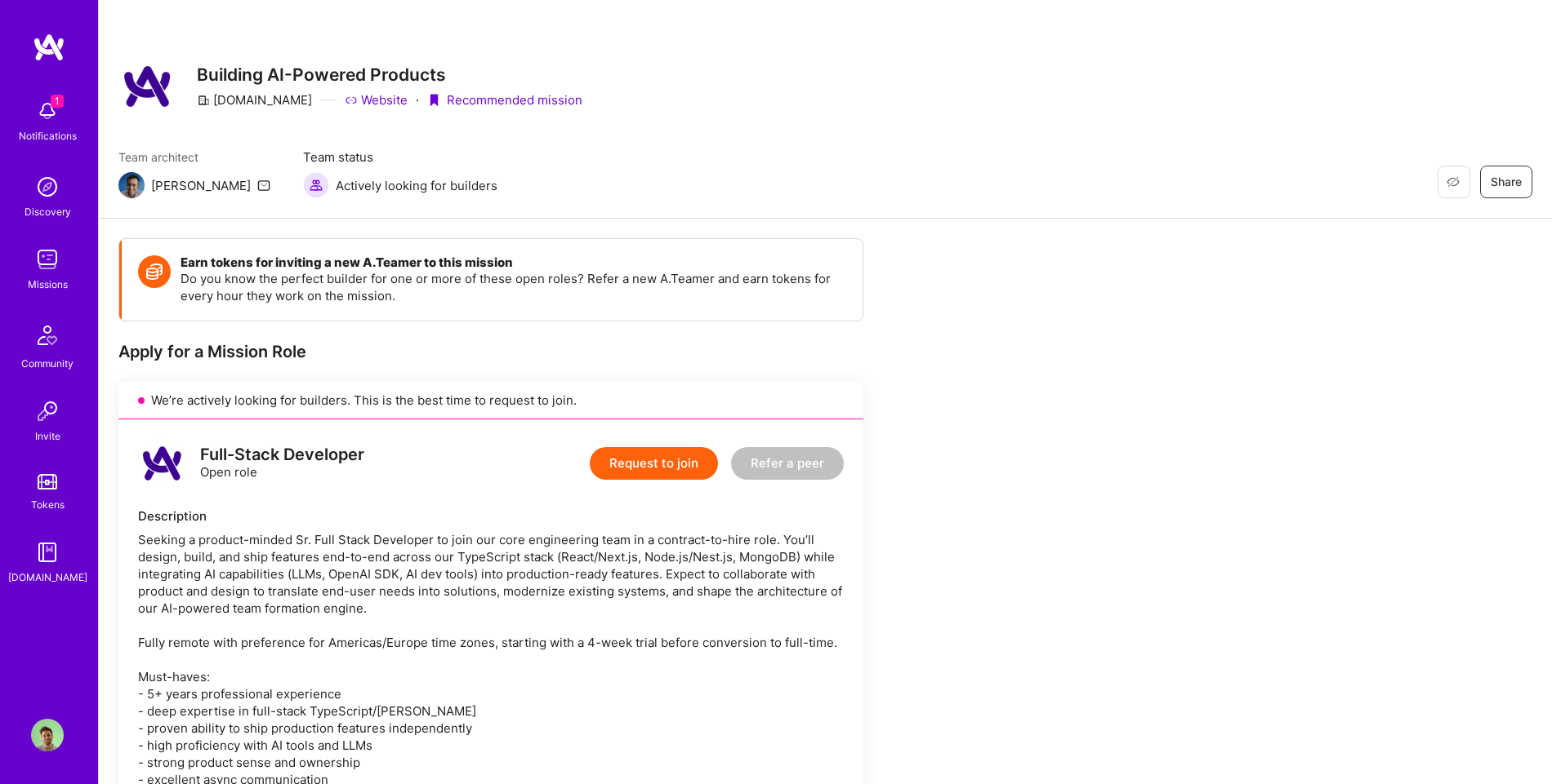
scroll to position [338, 0]
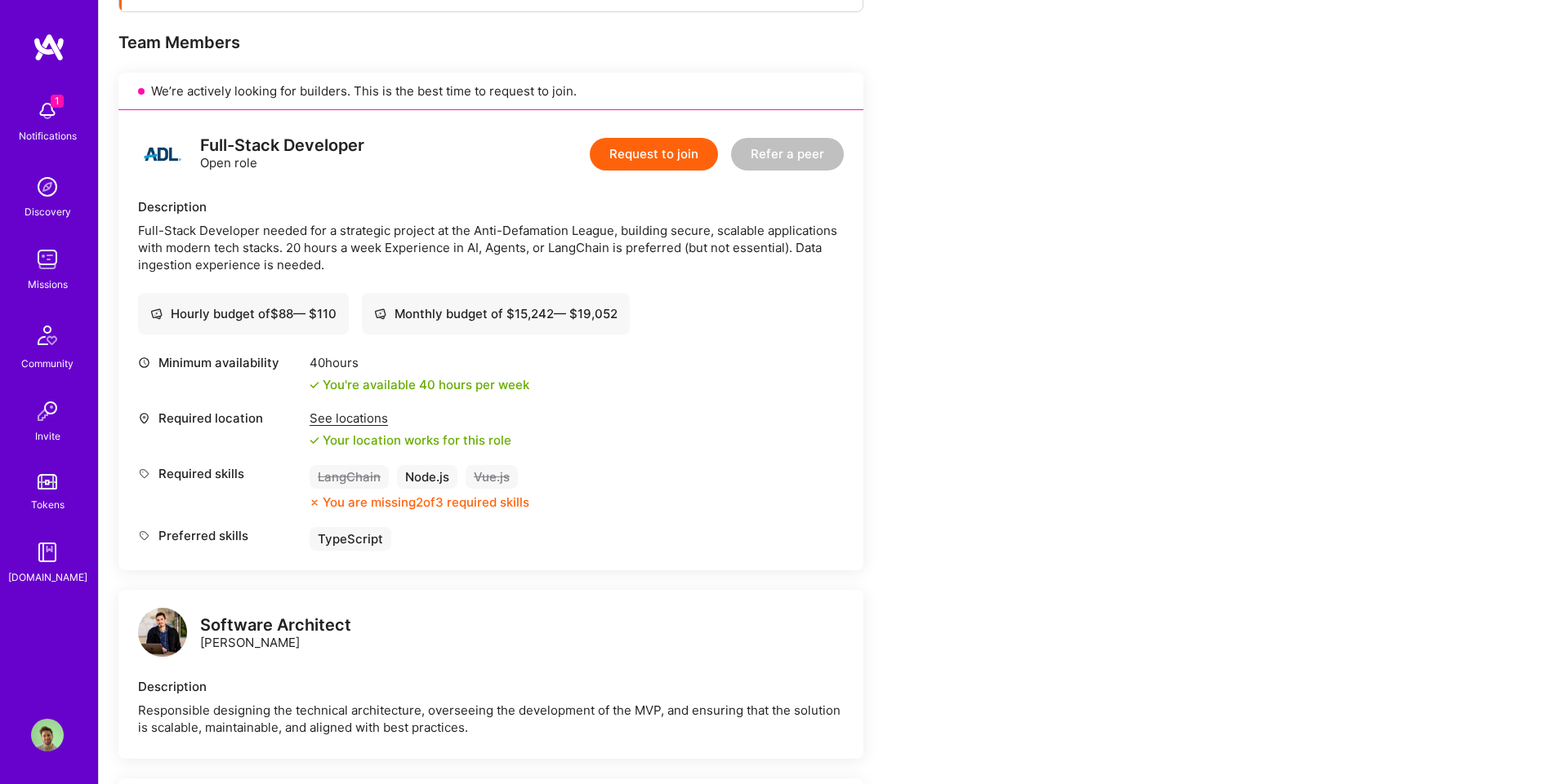
scroll to position [304, 0]
